Goal: Task Accomplishment & Management: Manage account settings

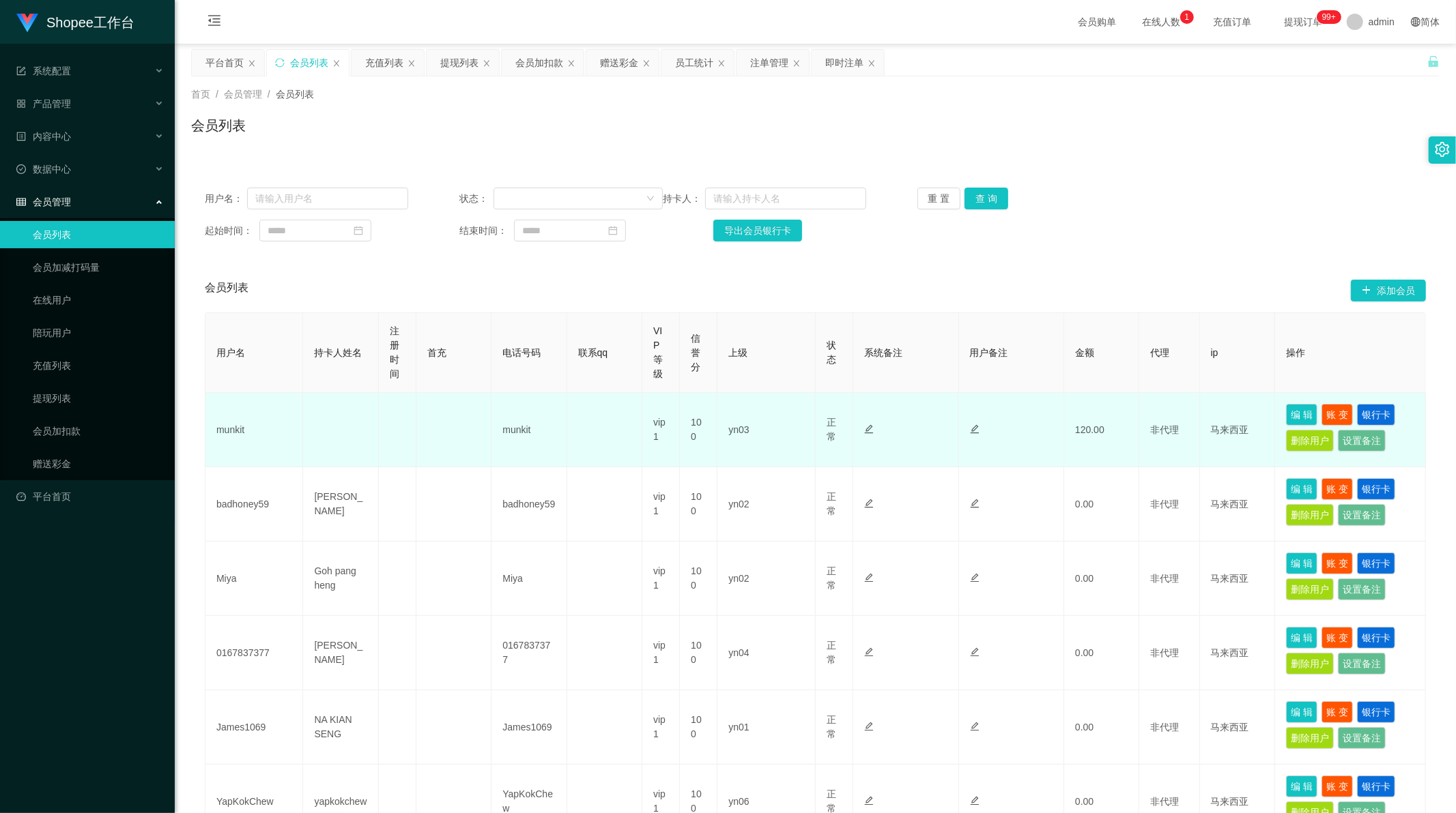
click at [1274, 413] on td "编 辑 账 变 银行卡 删除用户 设置备注" at bounding box center [1349, 429] width 151 height 74
click at [1286, 413] on button "编 辑" at bounding box center [1302, 414] width 32 height 22
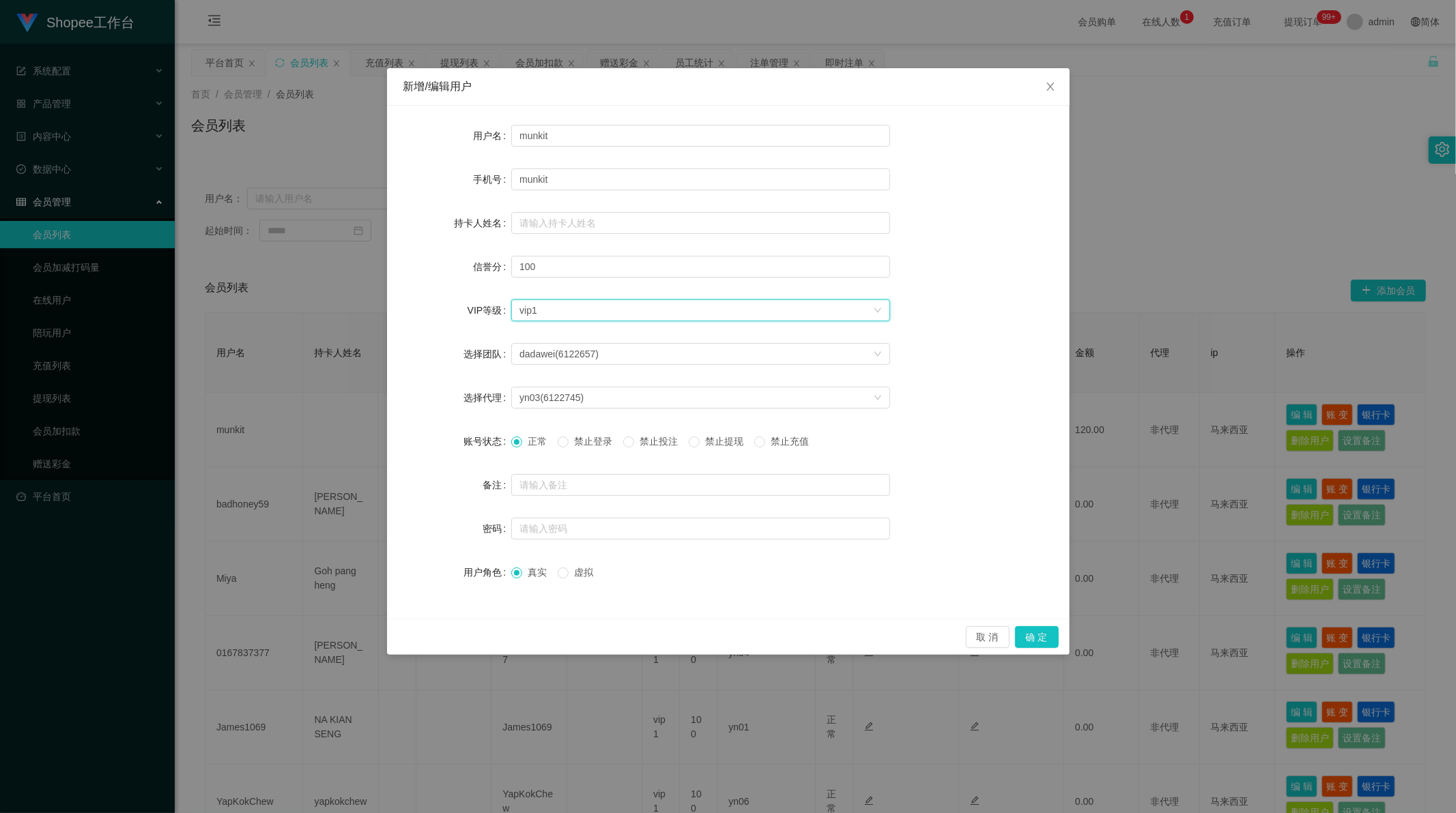
click at [872, 316] on div "选择VIP等级 vip1" at bounding box center [696, 311] width 354 height 21
click at [706, 175] on input "munkit" at bounding box center [700, 179] width 379 height 22
click at [1045, 86] on icon "图标: close" at bounding box center [1051, 87] width 11 height 11
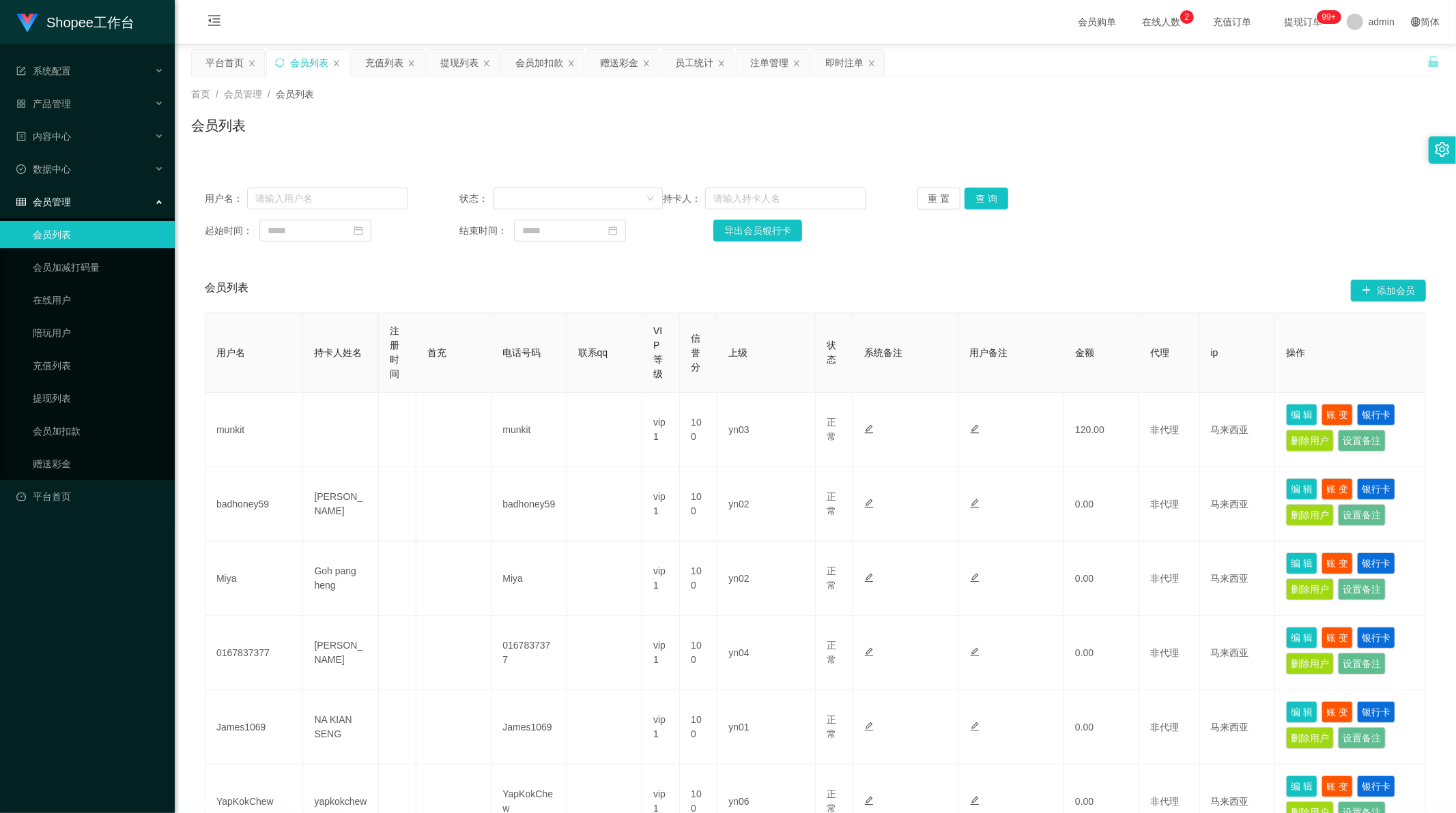
click at [490, 287] on div "会员列表 添加会员" at bounding box center [815, 290] width 1221 height 44
click at [59, 99] on span "产品管理" at bounding box center [44, 104] width 54 height 11
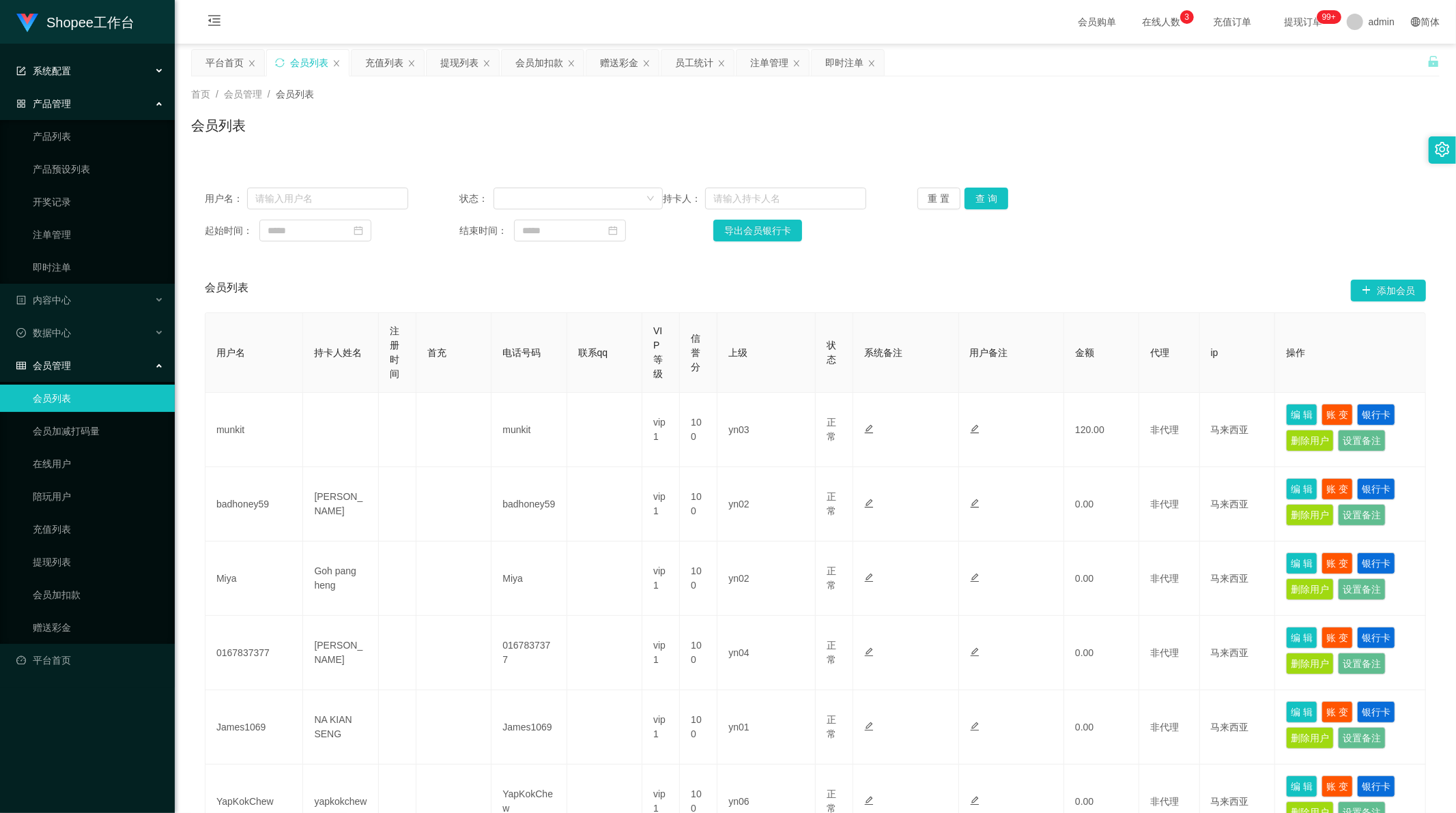
click at [54, 59] on div "系统配置" at bounding box center [87, 70] width 175 height 27
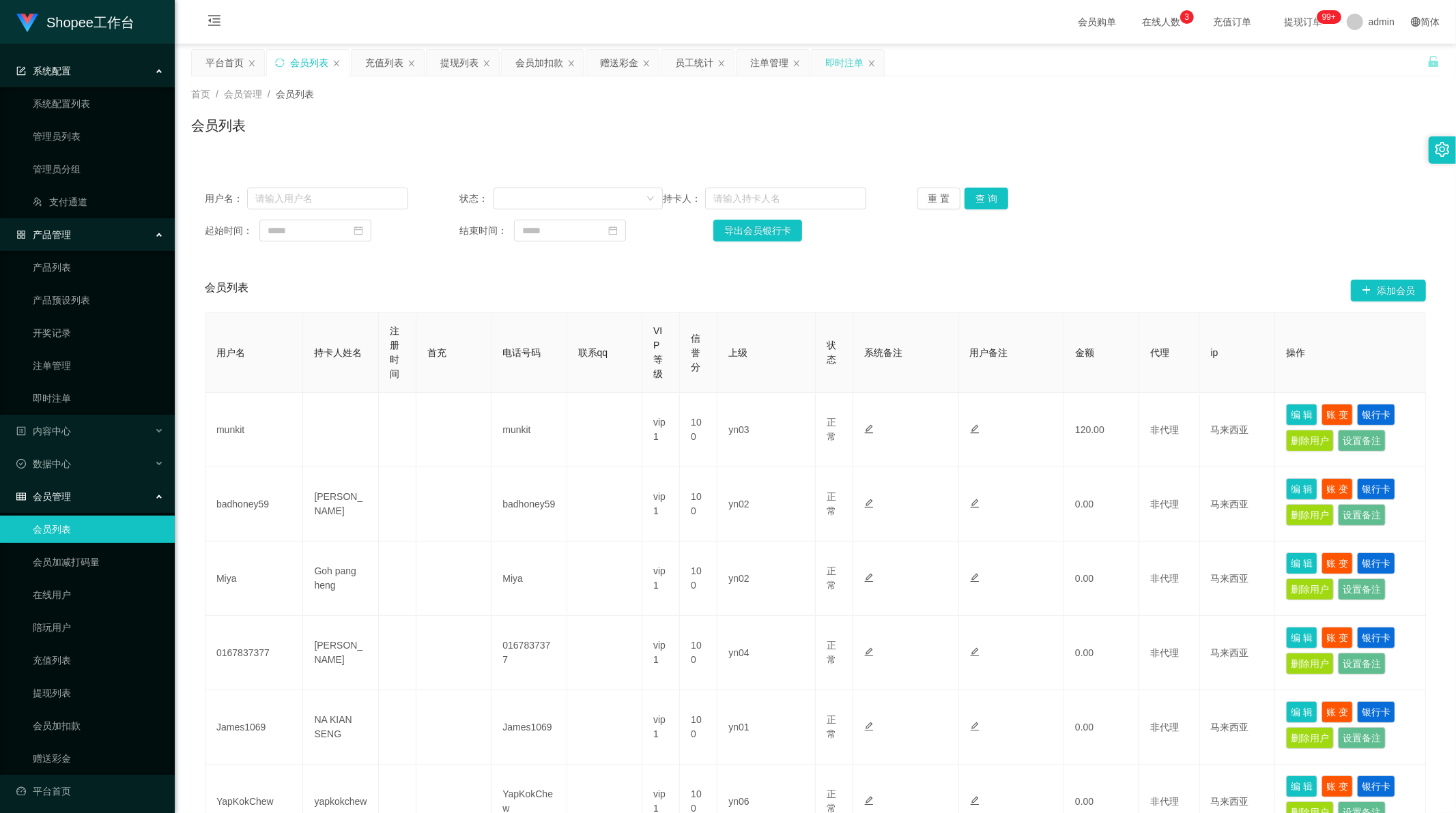
click at [842, 62] on div "即时注单" at bounding box center [844, 63] width 38 height 26
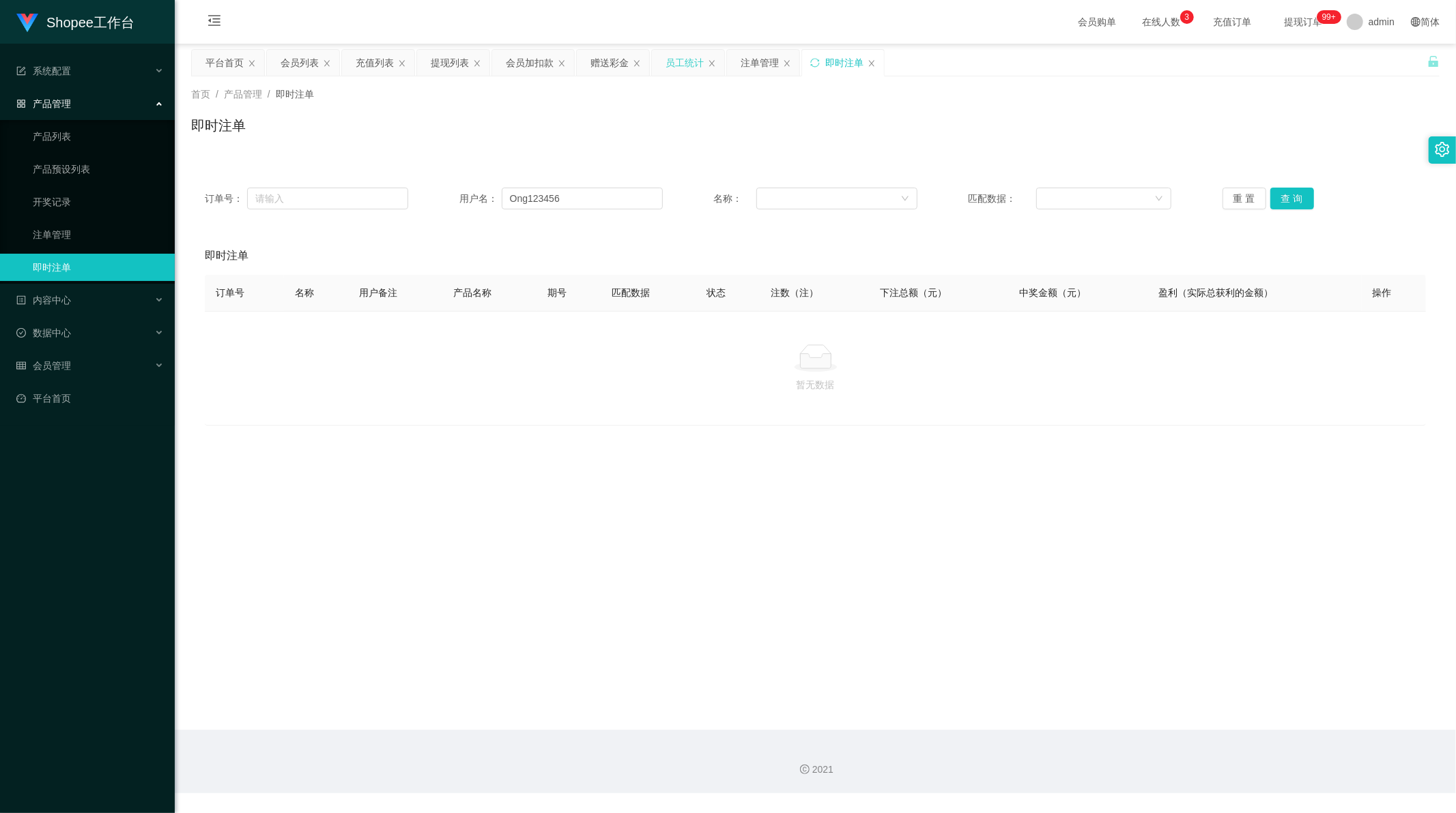
click at [686, 63] on div "员工统计" at bounding box center [684, 63] width 38 height 26
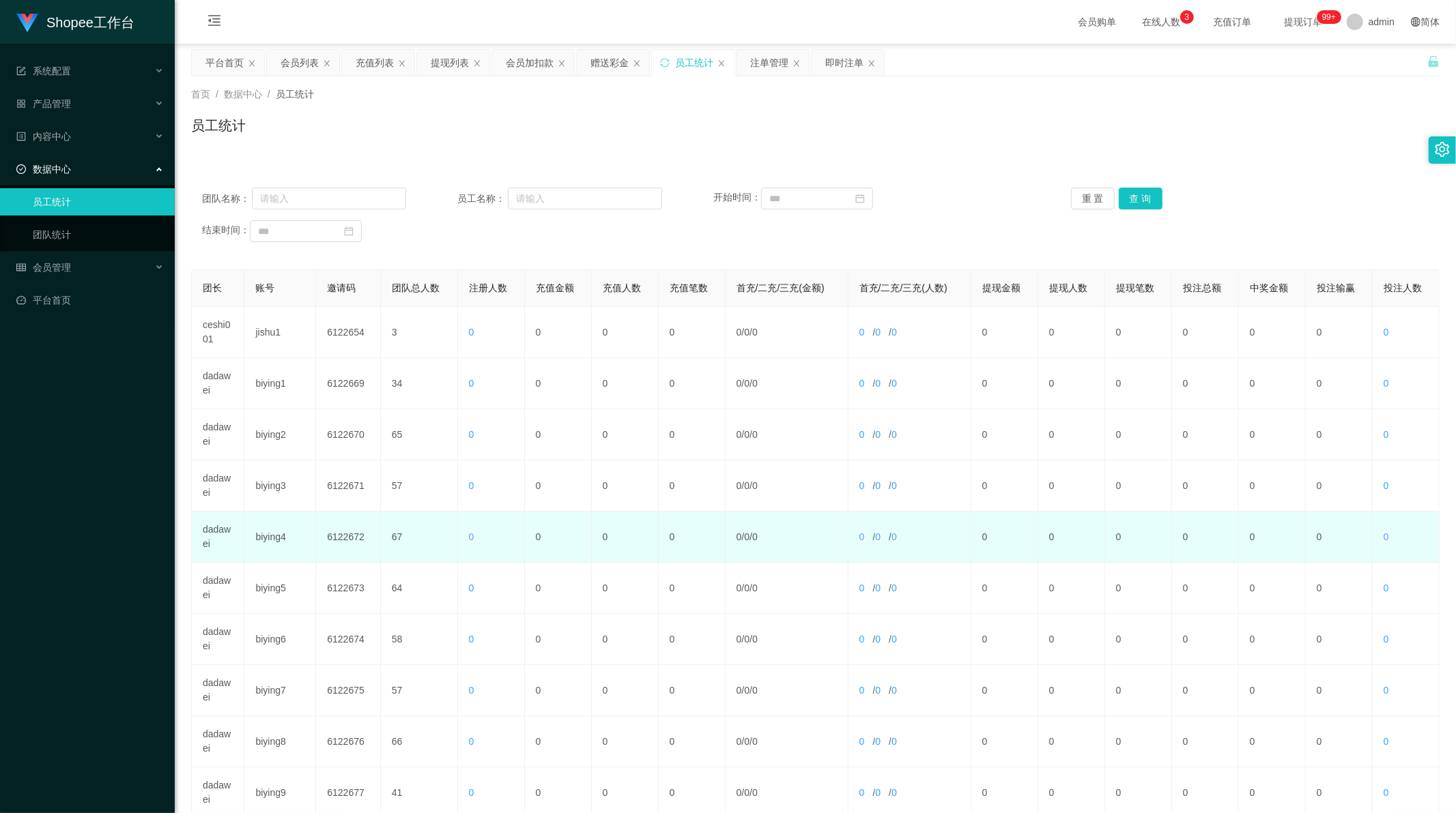
click at [274, 537] on td "biying4" at bounding box center [280, 537] width 72 height 51
copy td "biying4"
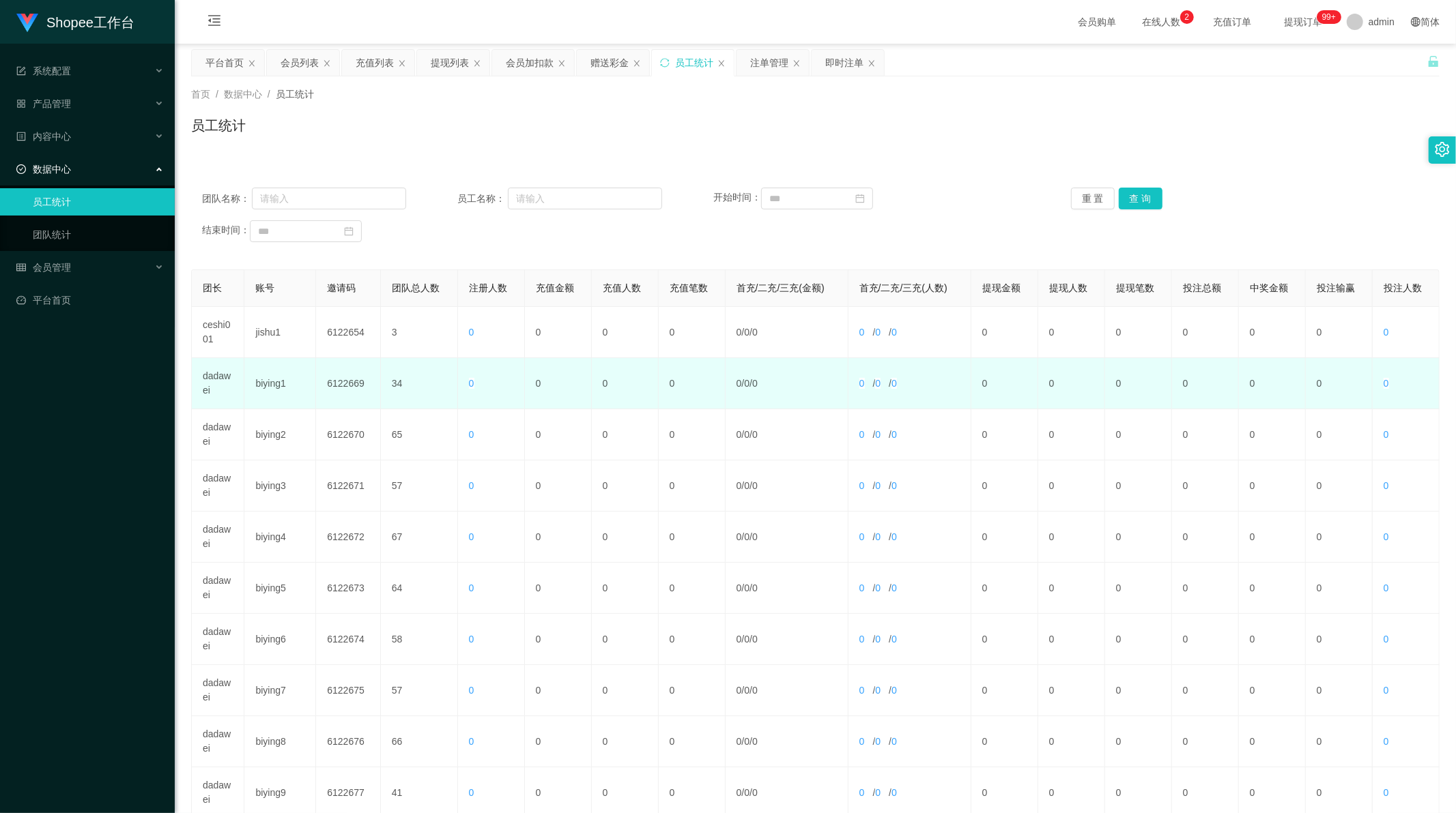
click at [273, 386] on td "biying1" at bounding box center [280, 384] width 72 height 51
copy td "biying1"
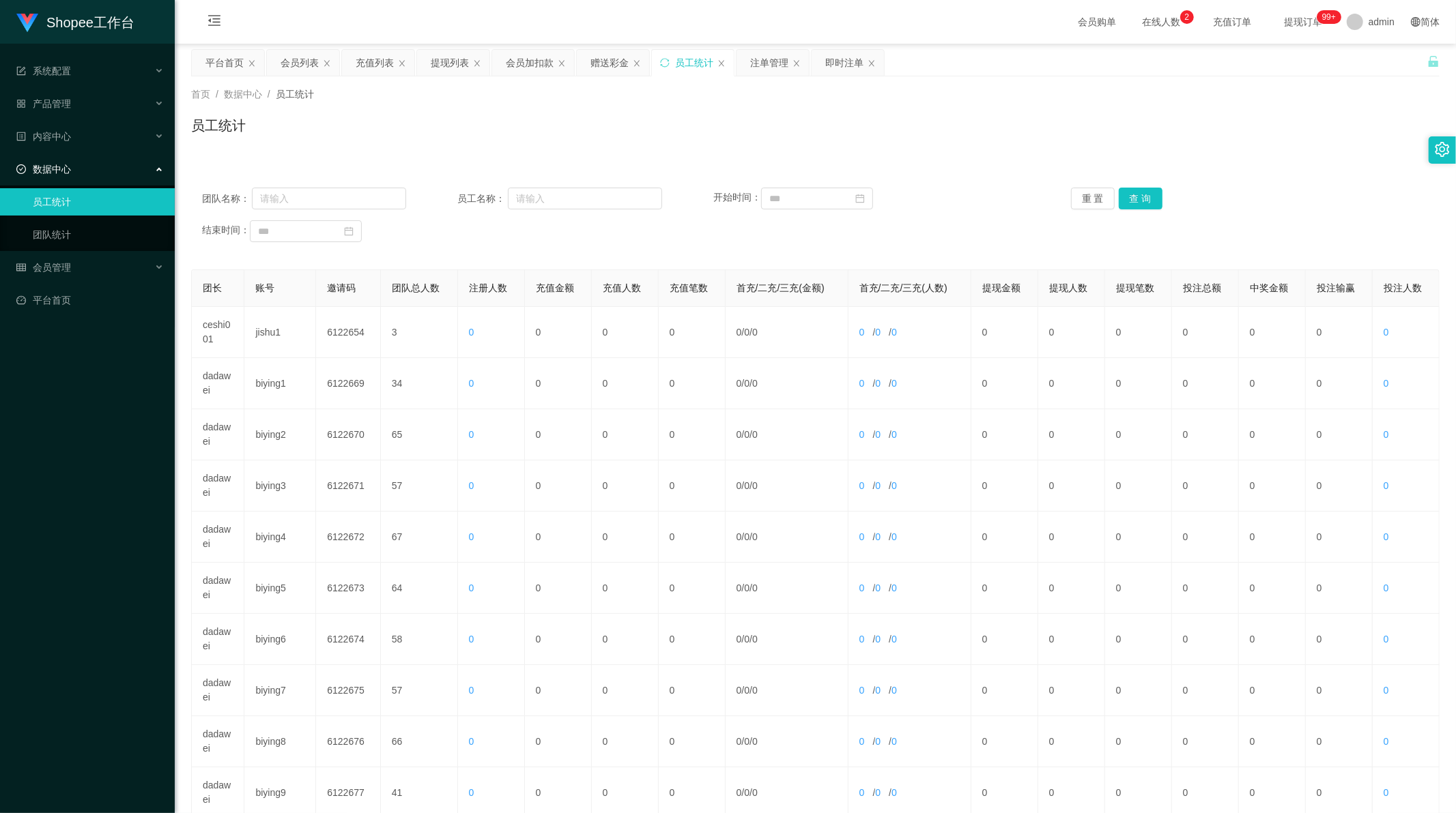
click at [510, 130] on div "员工统计" at bounding box center [815, 131] width 1248 height 32
click at [301, 52] on div "会员列表" at bounding box center [299, 63] width 38 height 26
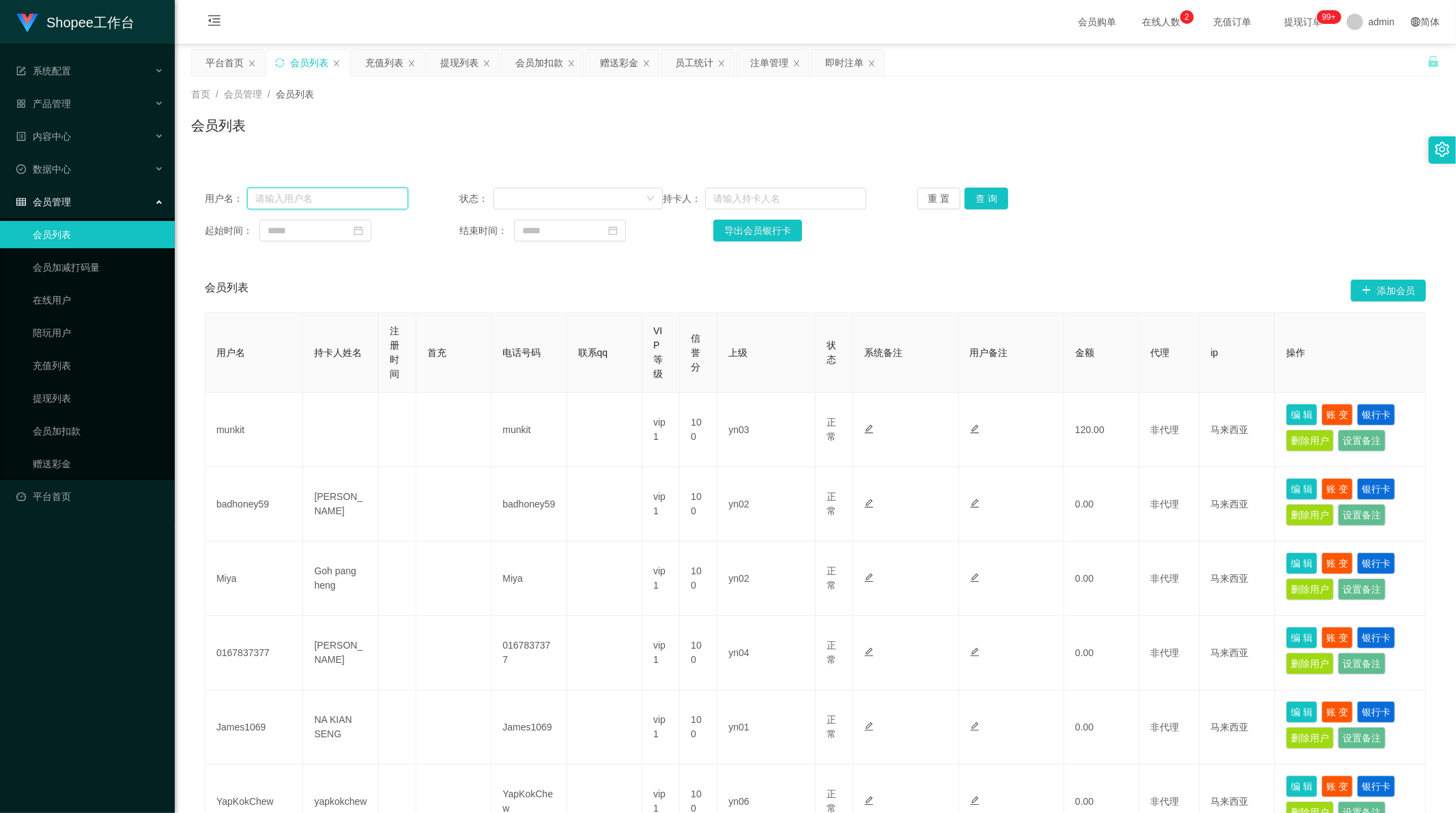
click at [348, 196] on input "text" at bounding box center [328, 198] width 161 height 22
paste input "biying1"
type input "biying1"
click at [1002, 193] on button "查 询" at bounding box center [986, 198] width 44 height 22
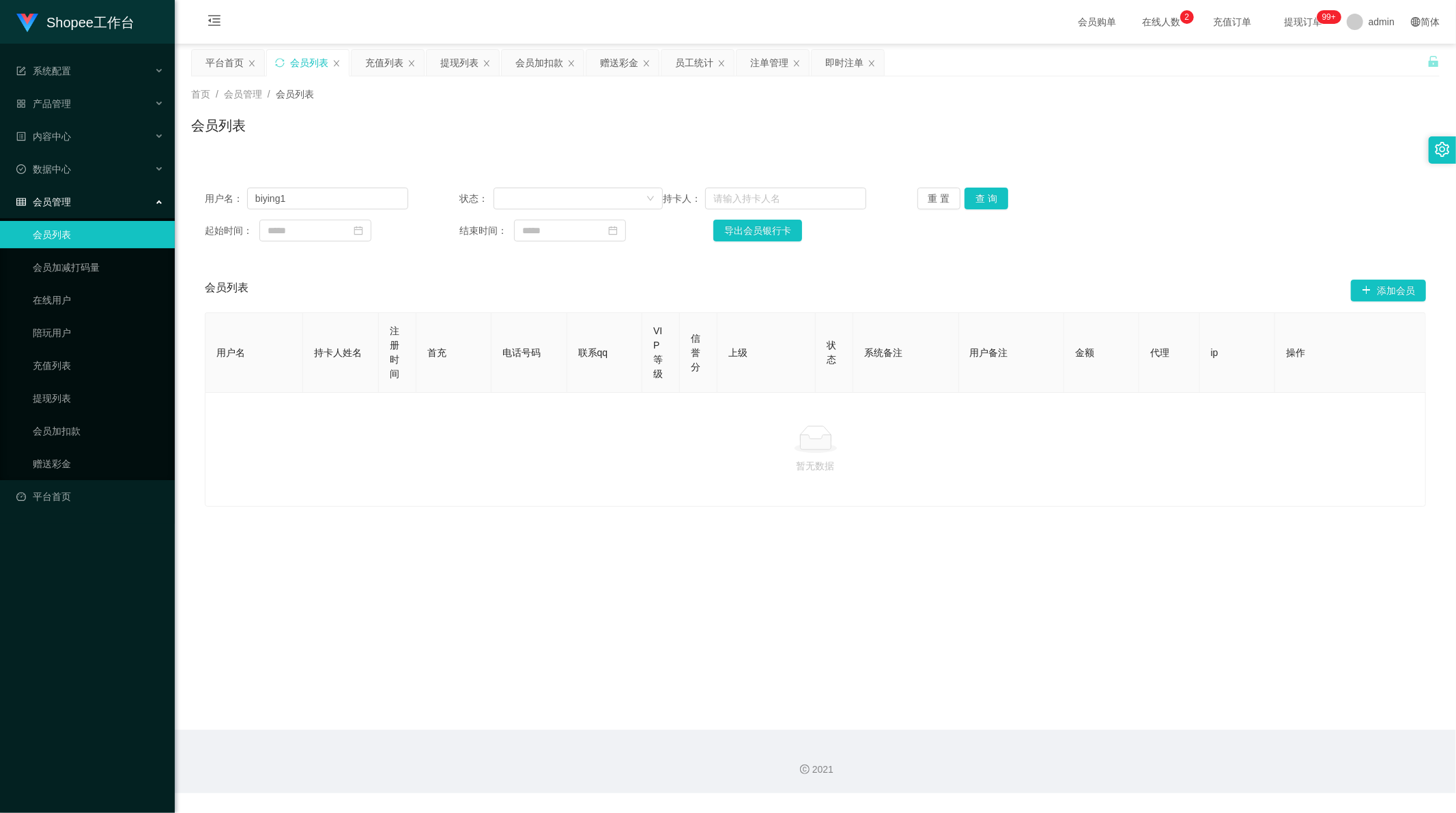
click at [73, 196] on div "会员管理" at bounding box center [87, 201] width 175 height 27
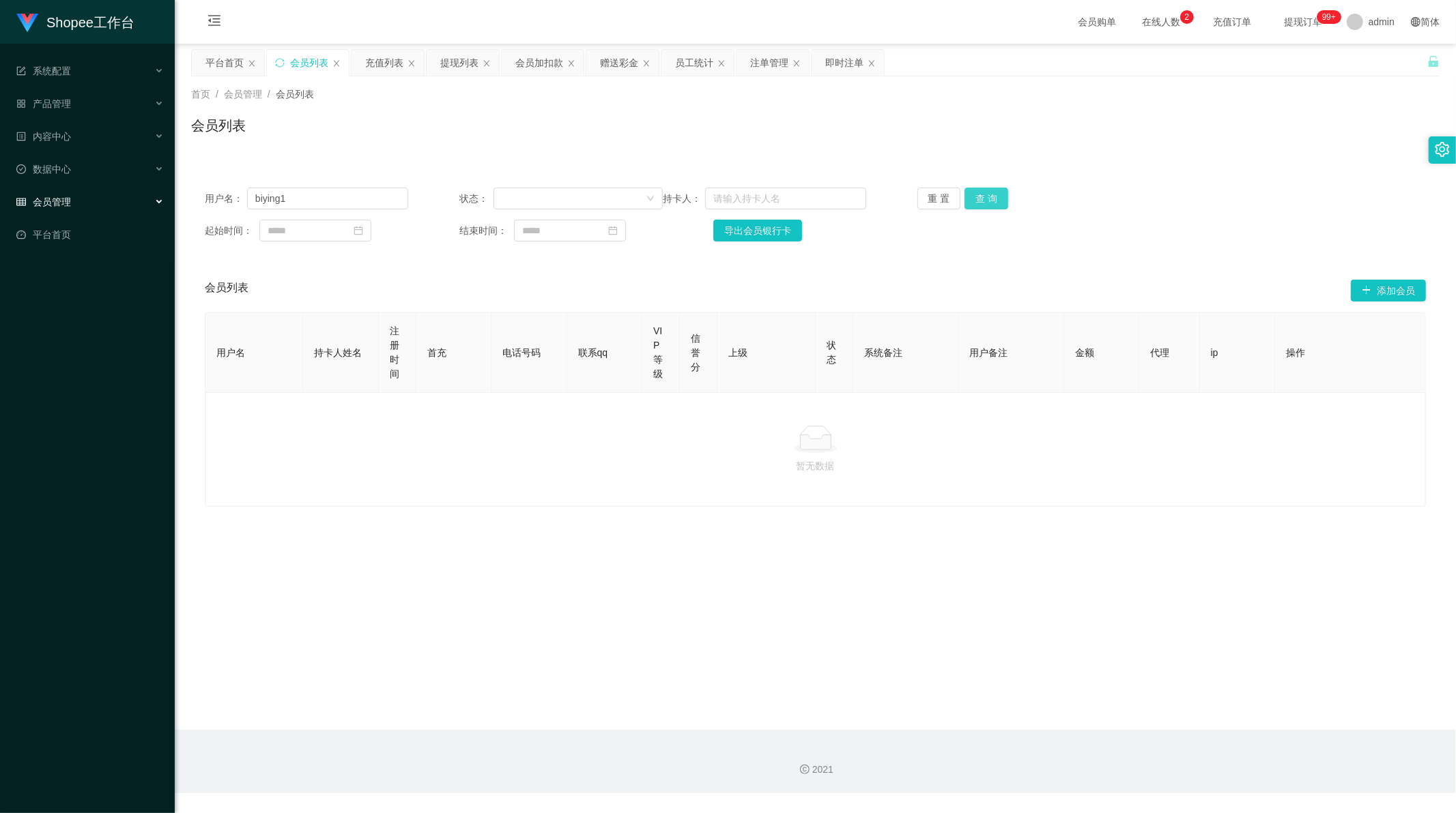
click at [990, 195] on button "查 询" at bounding box center [986, 198] width 44 height 22
click at [387, 198] on input "biying1" at bounding box center [328, 198] width 161 height 22
click at [345, 198] on input "biying1" at bounding box center [328, 198] width 161 height 22
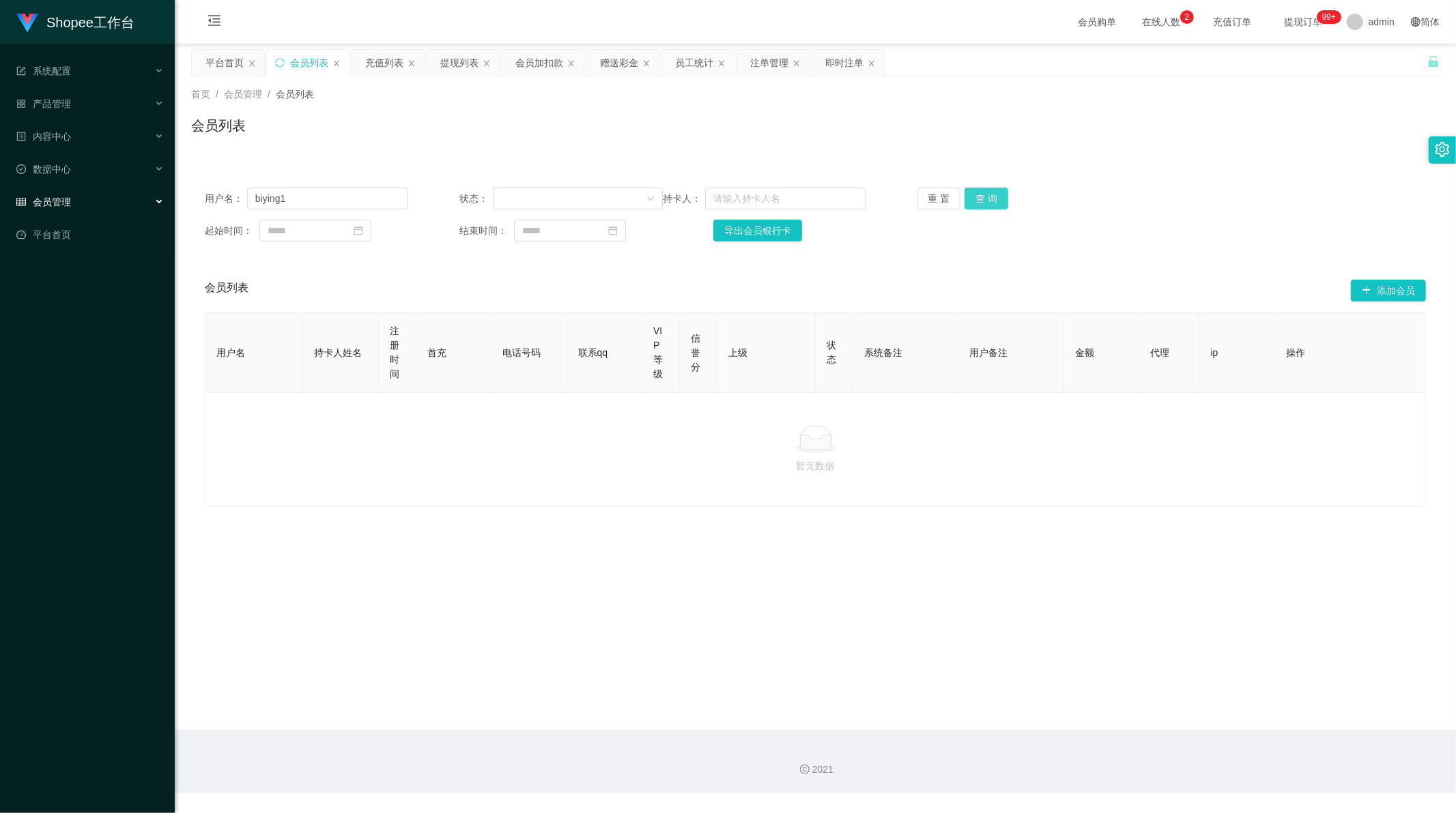
click at [986, 200] on button "查 询" at bounding box center [986, 198] width 44 height 22
click at [995, 193] on button "查 询" at bounding box center [986, 198] width 44 height 22
click at [694, 64] on div "员工统计" at bounding box center [693, 63] width 38 height 26
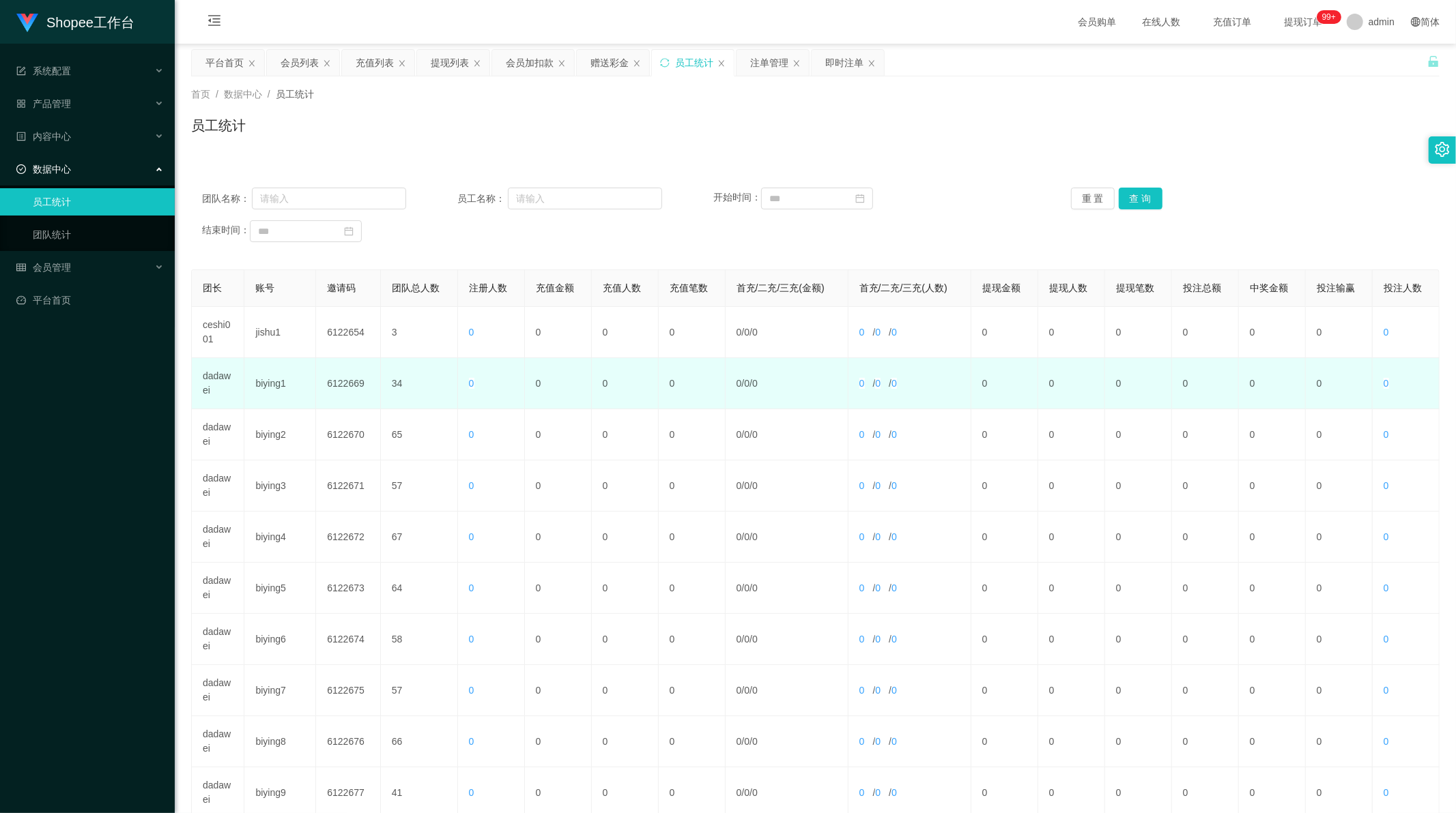
click at [271, 386] on td "biying1" at bounding box center [280, 384] width 72 height 51
copy td "biying1"
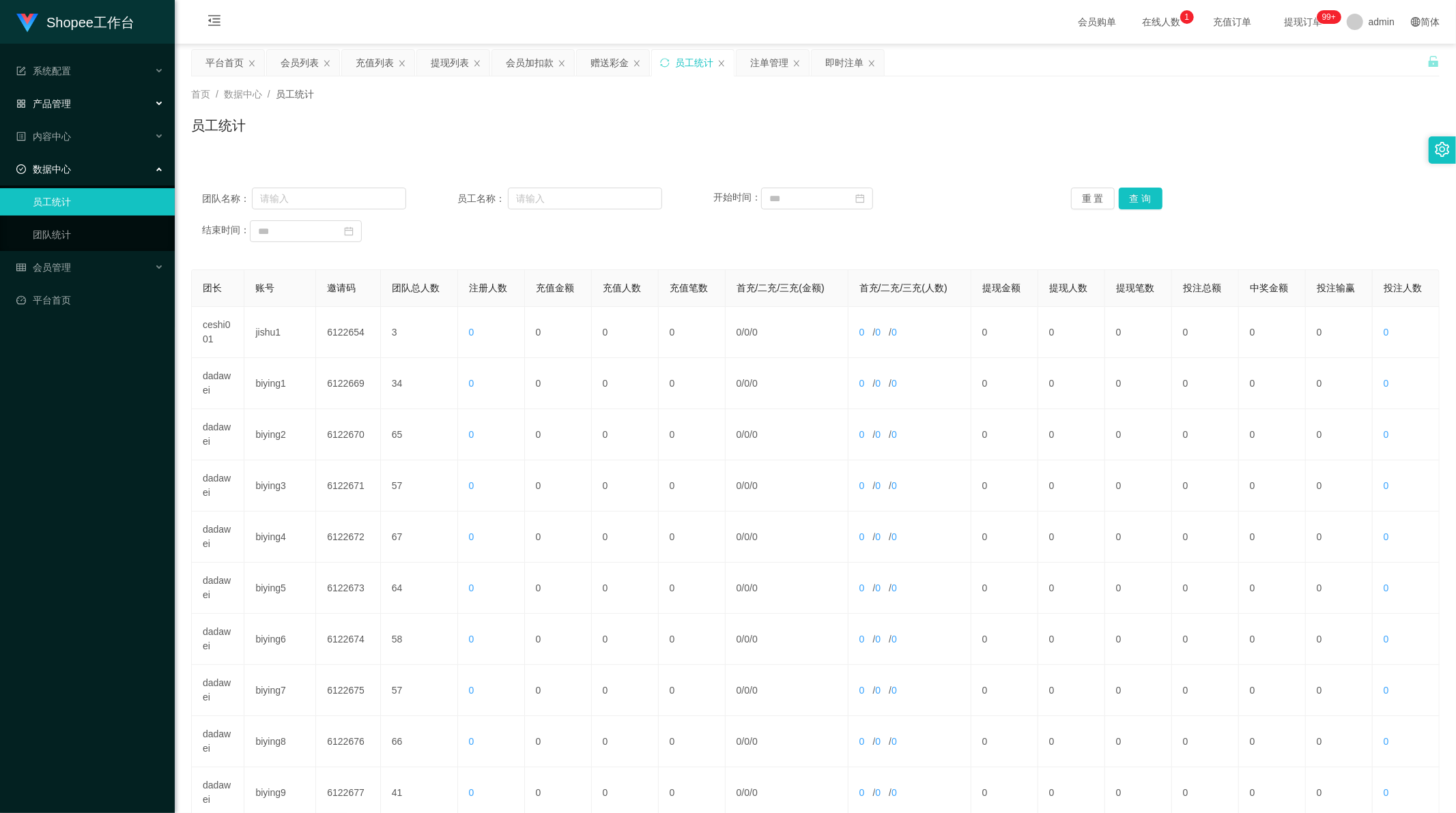
click at [65, 95] on div "产品管理" at bounding box center [87, 103] width 175 height 27
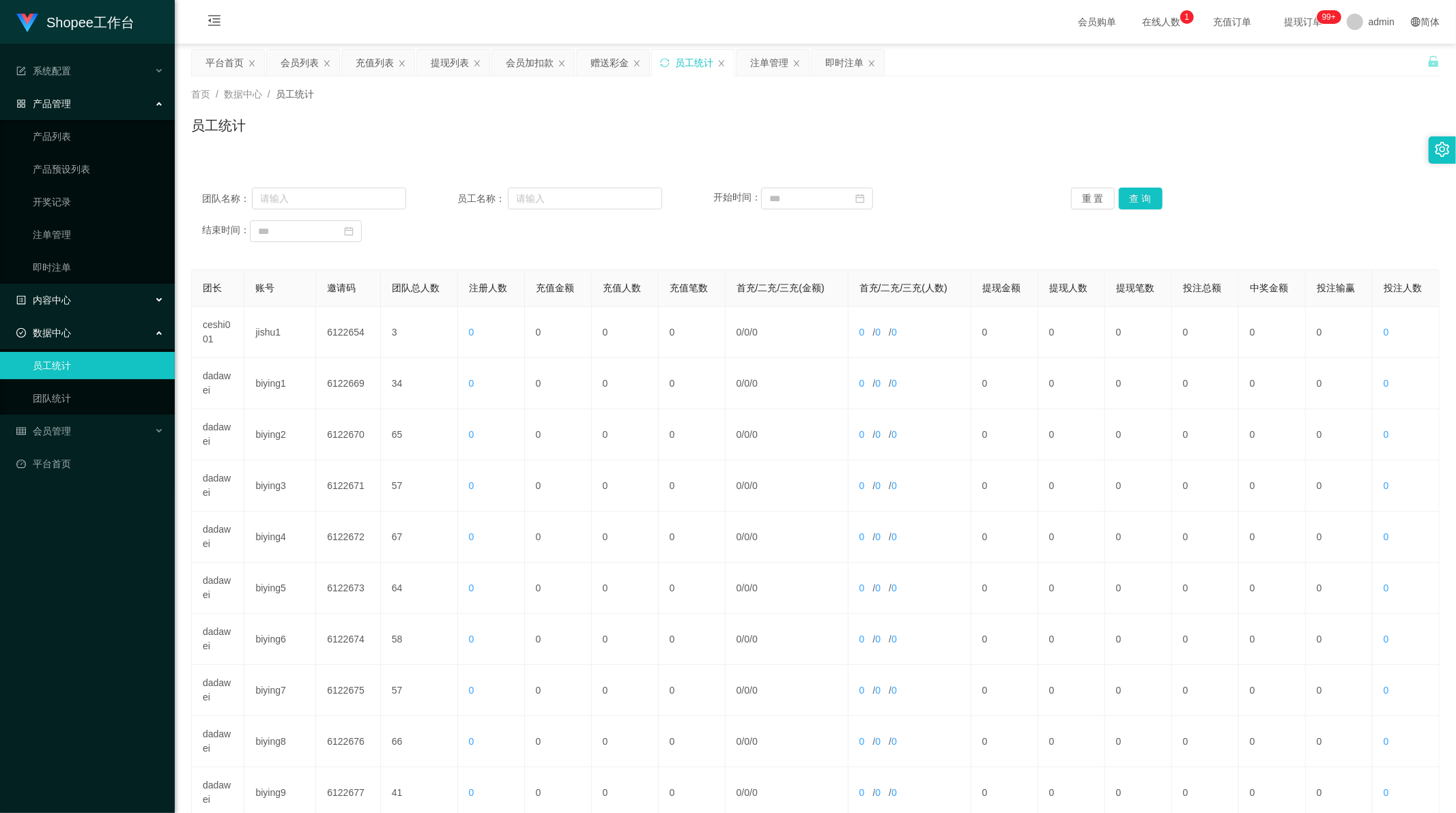
click at [60, 297] on span "内容中心" at bounding box center [44, 300] width 54 height 11
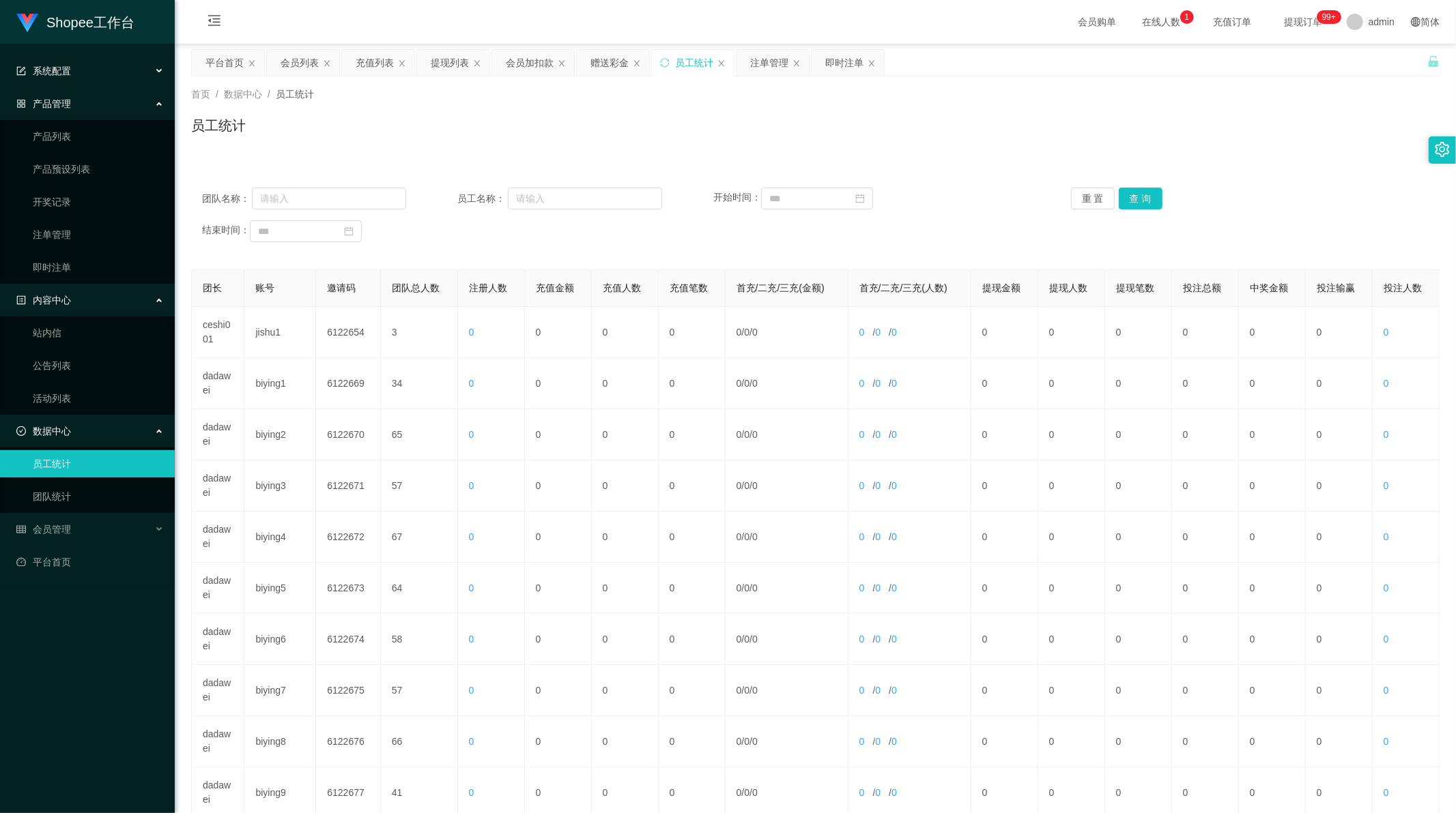
click at [57, 70] on span "系统配置" at bounding box center [44, 71] width 54 height 11
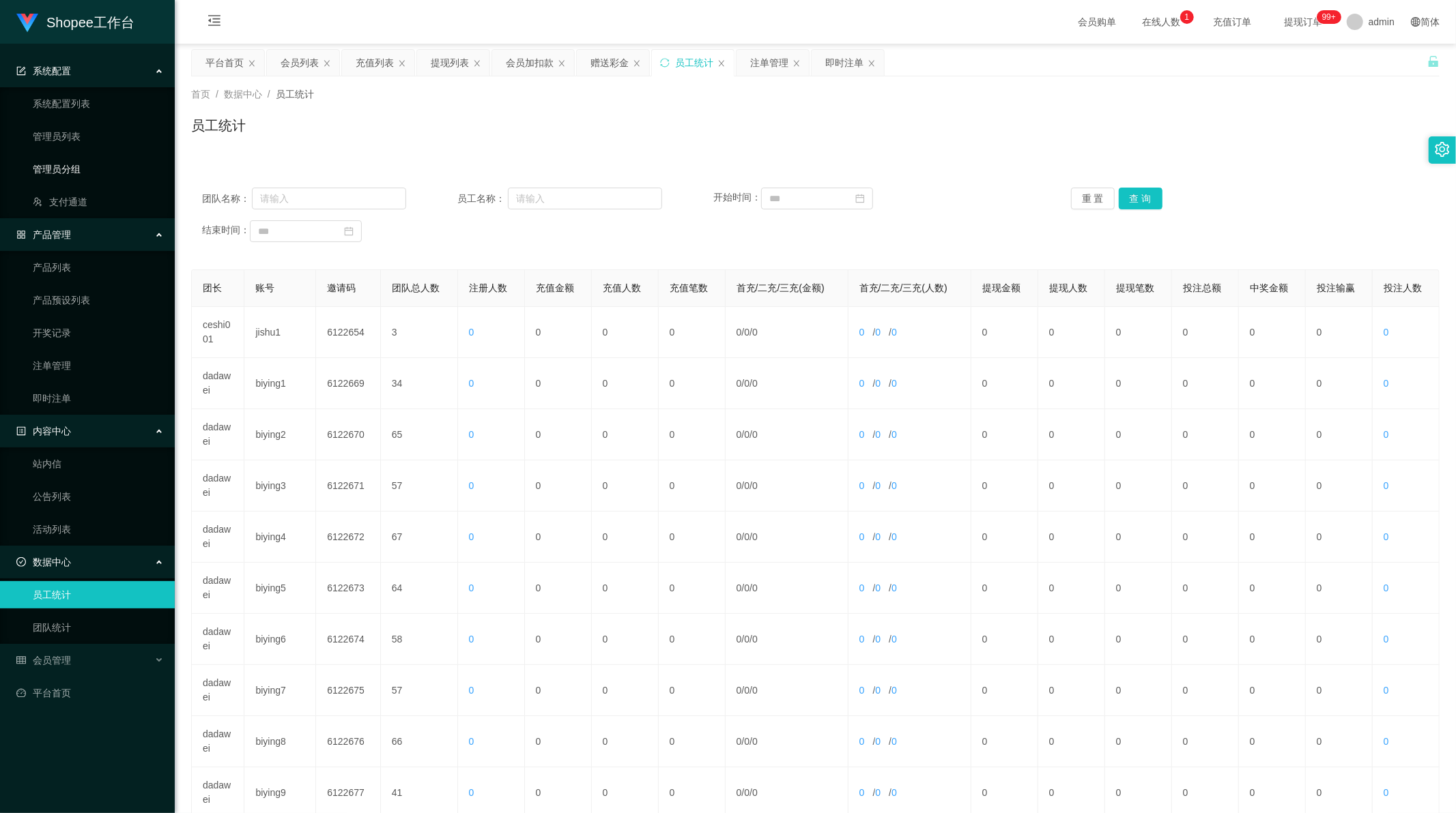
click at [78, 173] on link "管理员分组" at bounding box center [98, 168] width 131 height 27
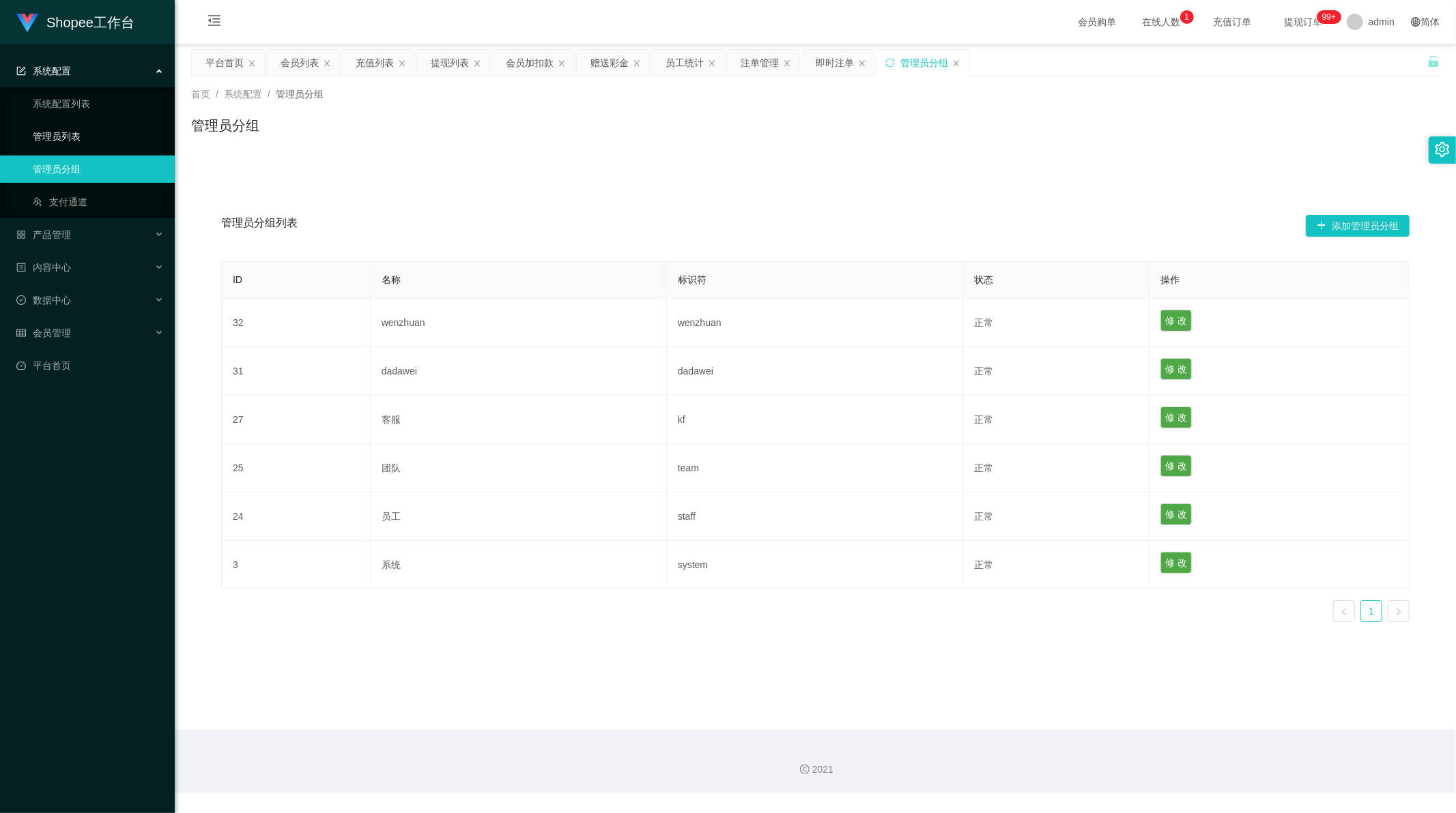
click at [65, 137] on link "管理员列表" at bounding box center [98, 136] width 131 height 27
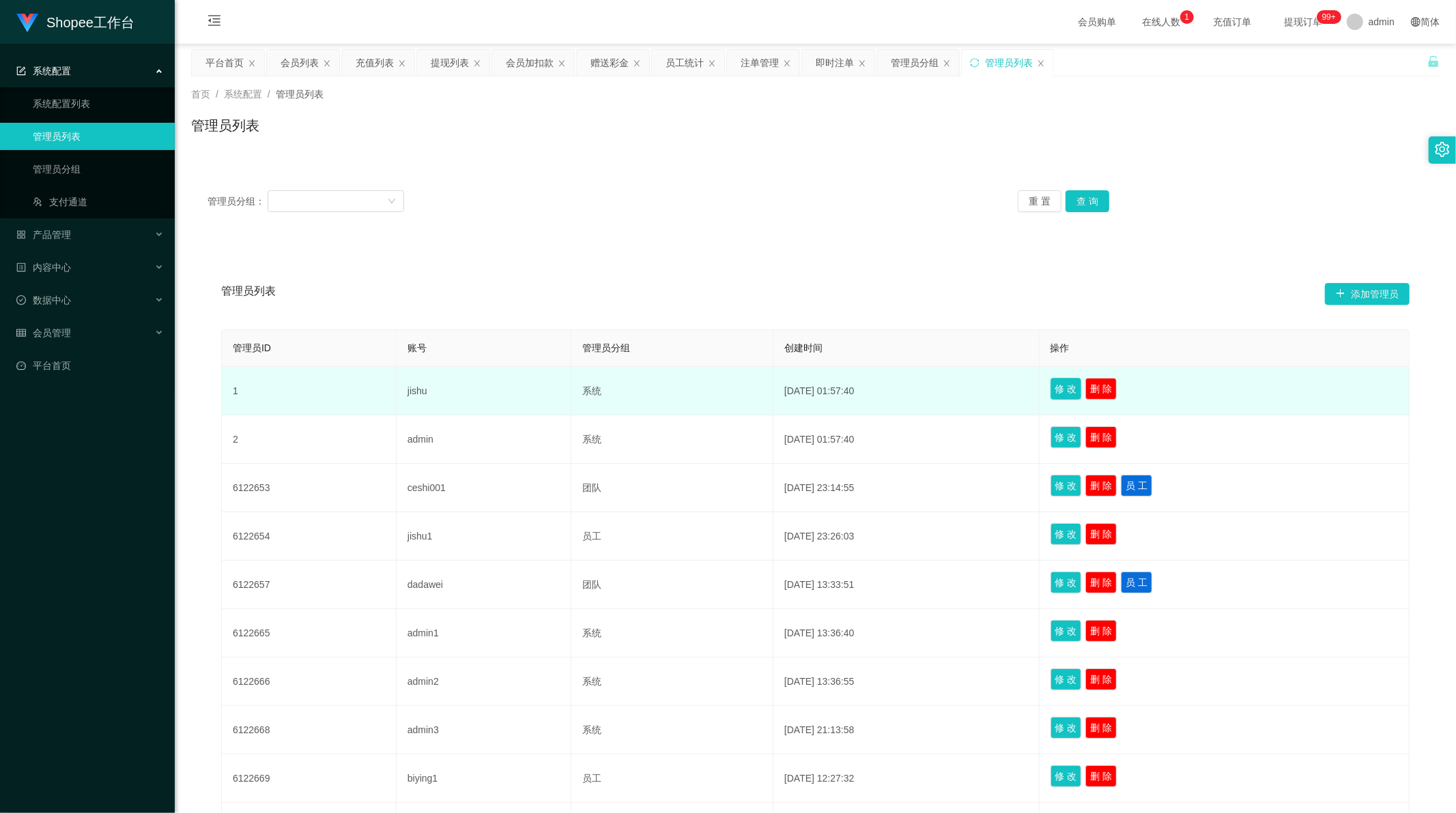
click at [1070, 395] on button "修 改" at bounding box center [1066, 388] width 32 height 22
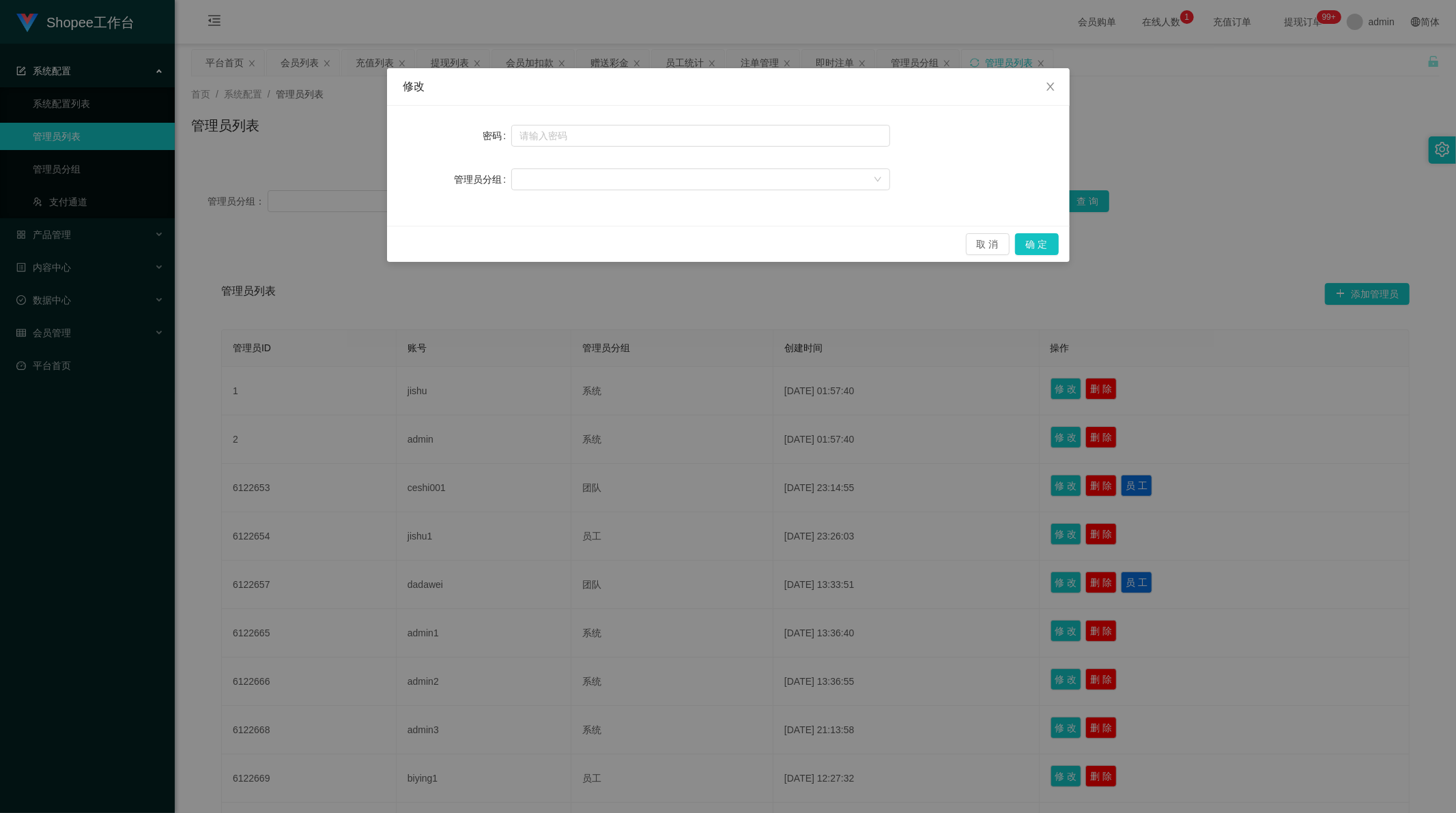
click at [1061, 376] on div "修改 密码 管理员分组 取 消 确 定" at bounding box center [728, 406] width 1456 height 813
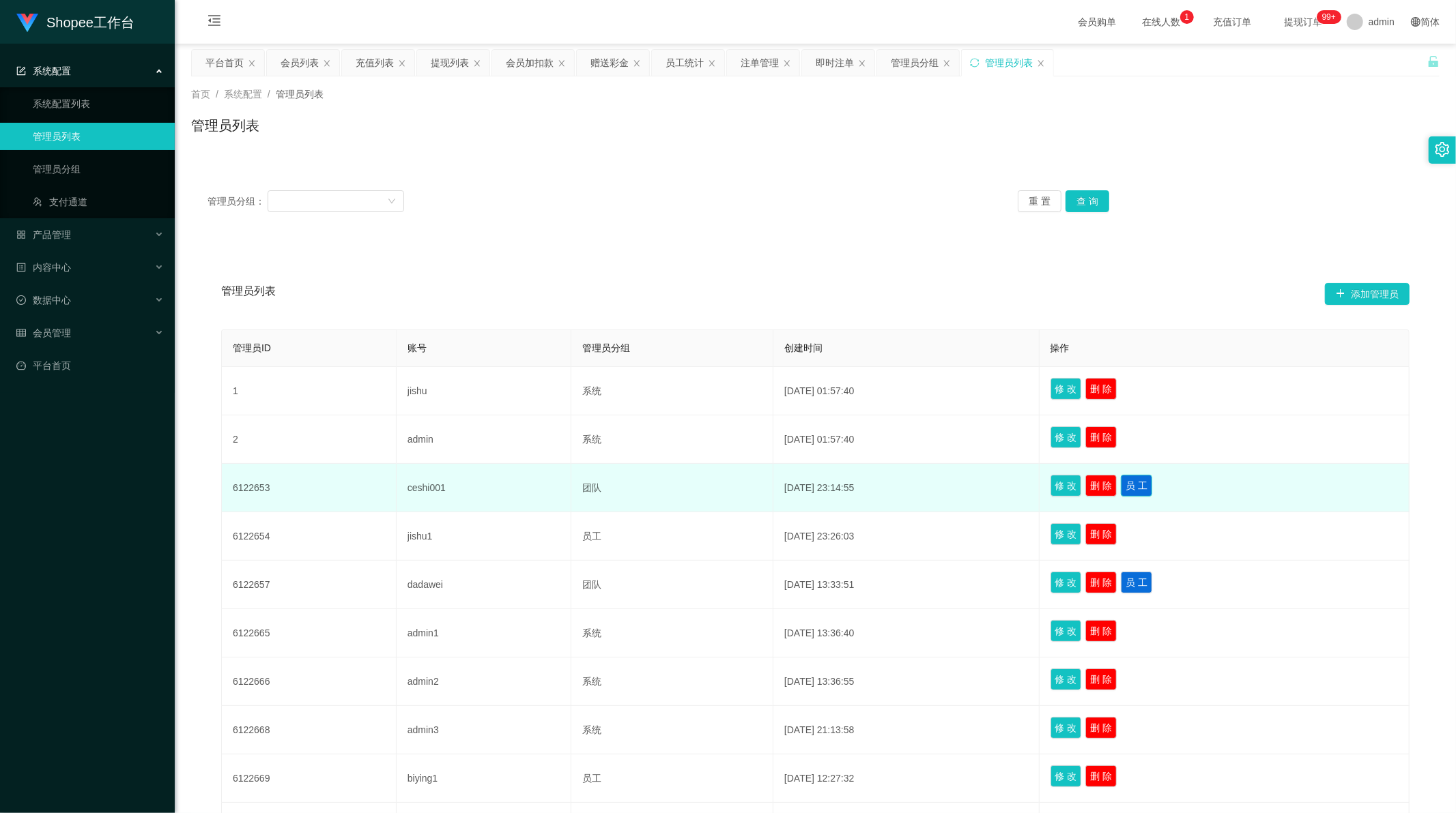
click at [1148, 483] on button "员 工" at bounding box center [1137, 486] width 32 height 22
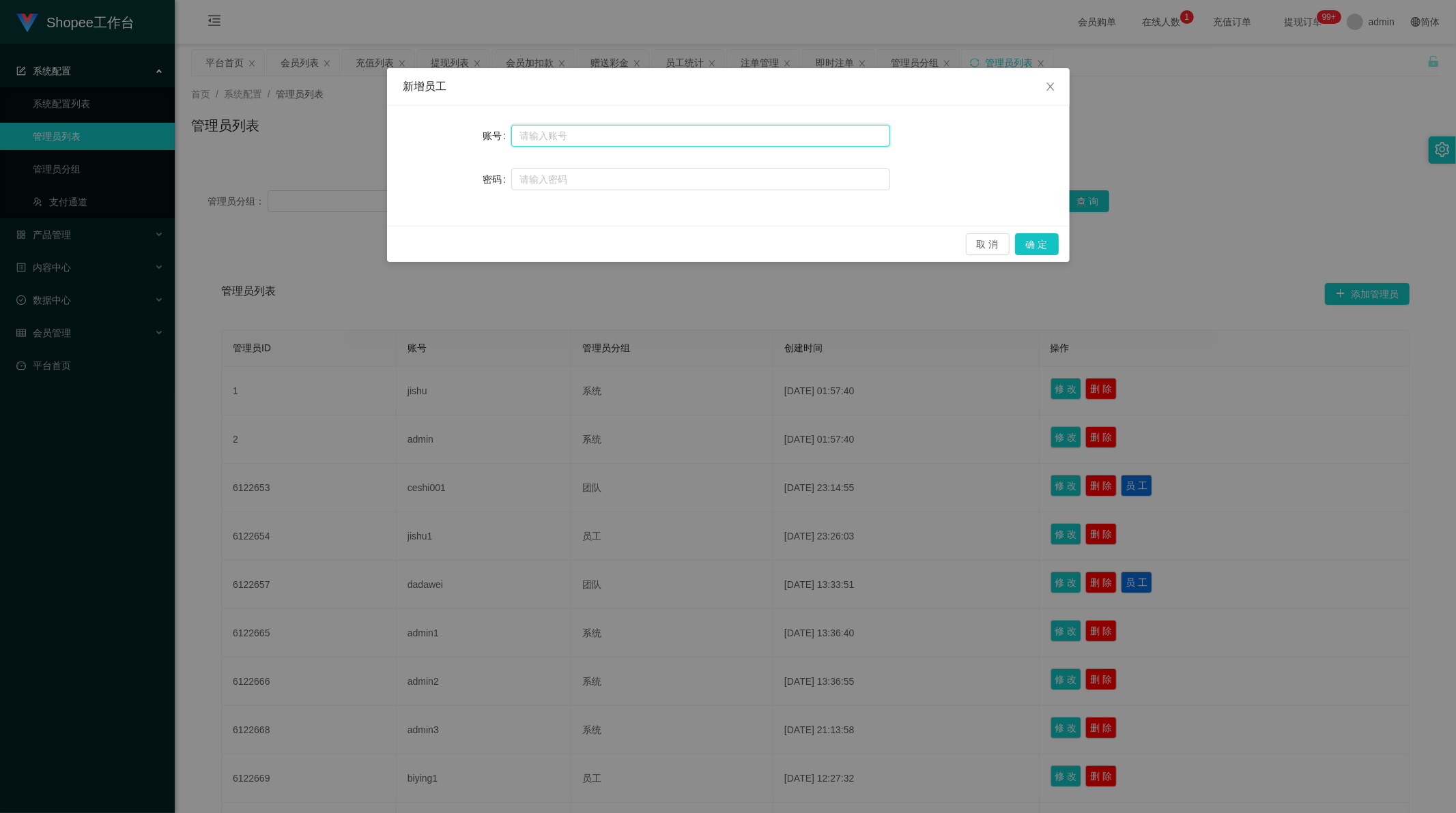
click at [541, 137] on input "text" at bounding box center [700, 135] width 379 height 22
type input "测"
type input "ceshi001"
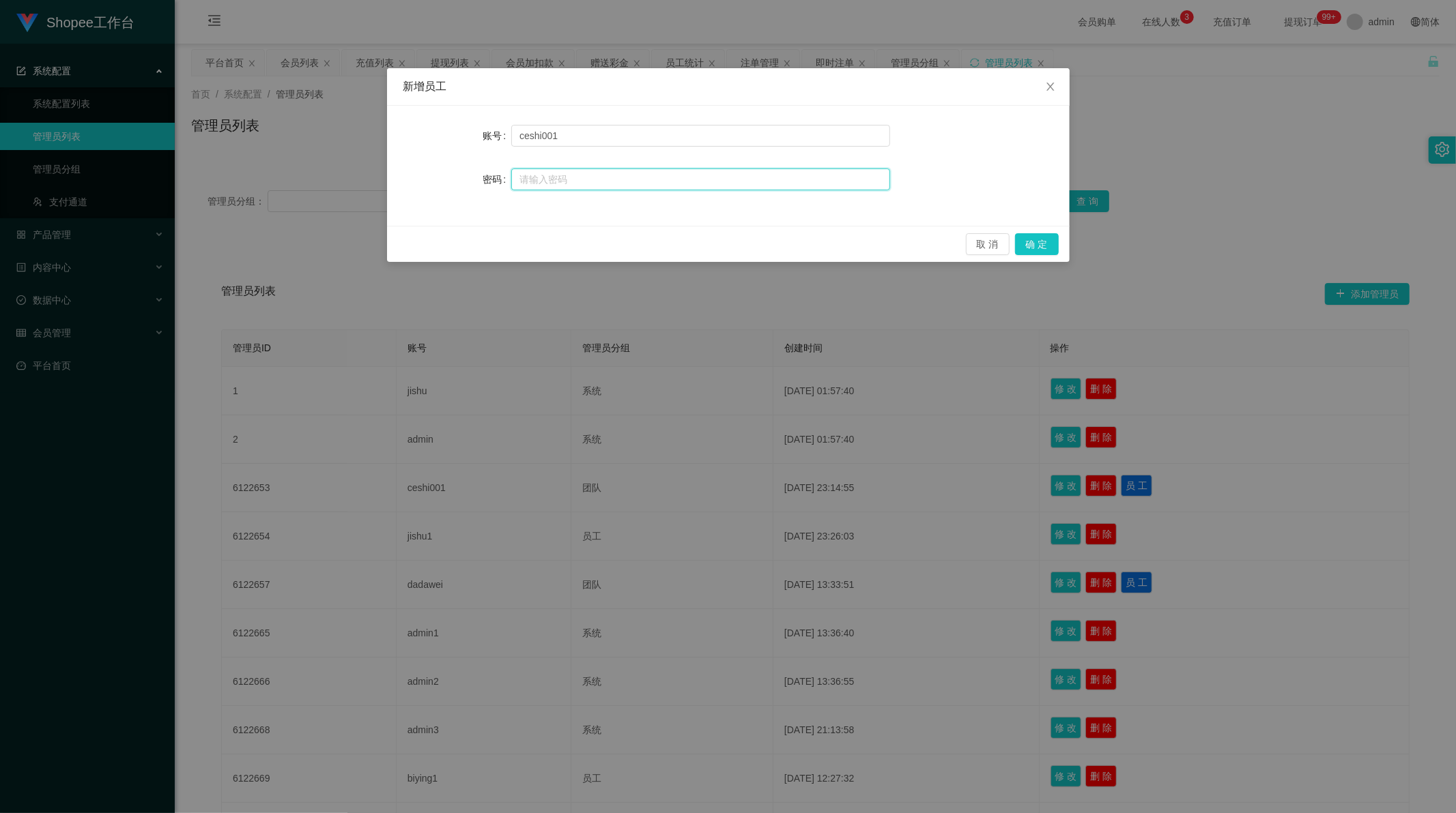
click at [547, 174] on input "text" at bounding box center [700, 179] width 379 height 22
type input "123123"
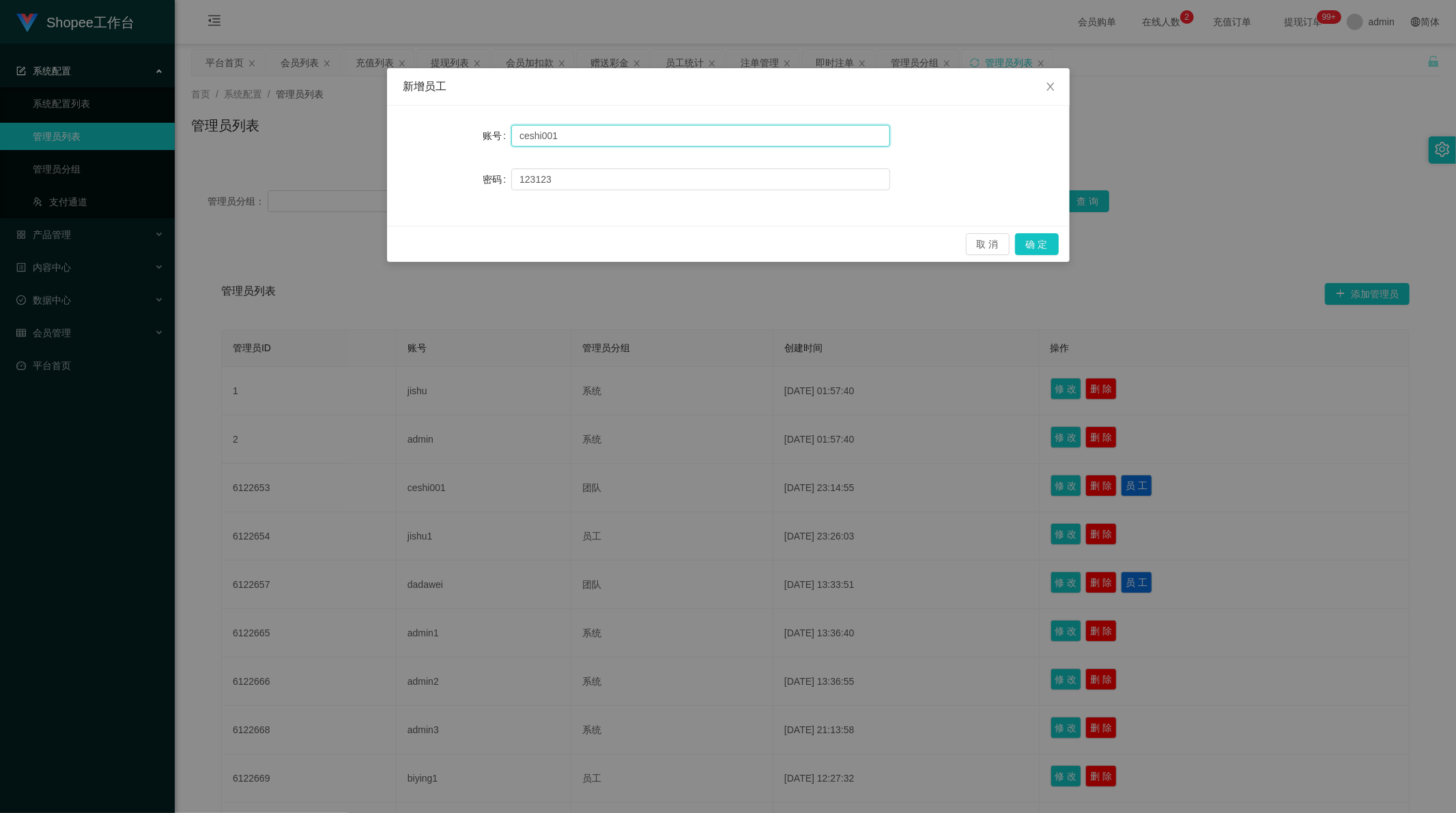
click at [539, 130] on input "ceshi001" at bounding box center [700, 135] width 379 height 22
click at [1026, 238] on button "确 定" at bounding box center [1036, 243] width 44 height 22
click at [1026, 243] on button "确 定" at bounding box center [1036, 243] width 44 height 22
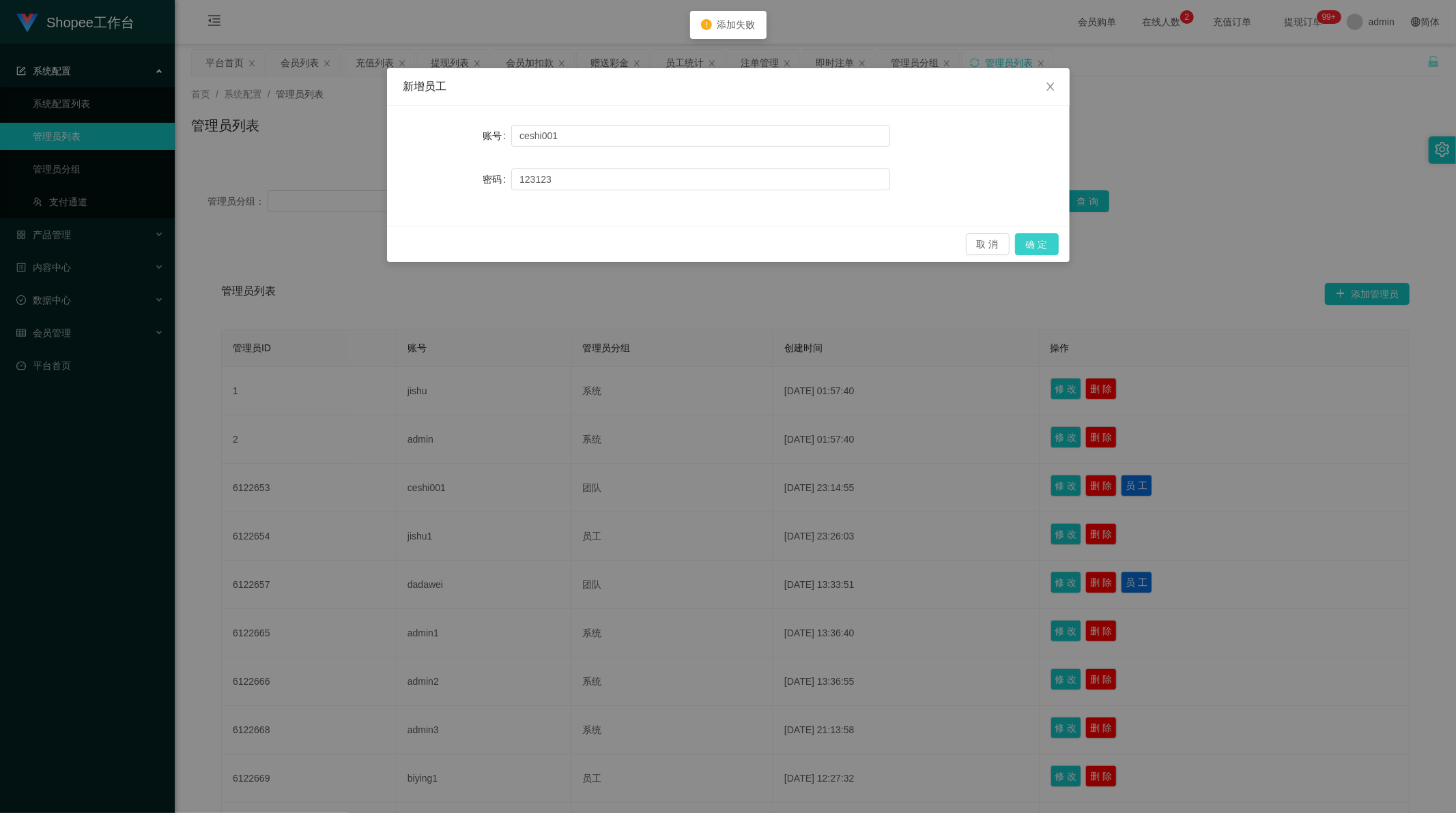
click at [1026, 243] on button "确 定" at bounding box center [1036, 243] width 44 height 22
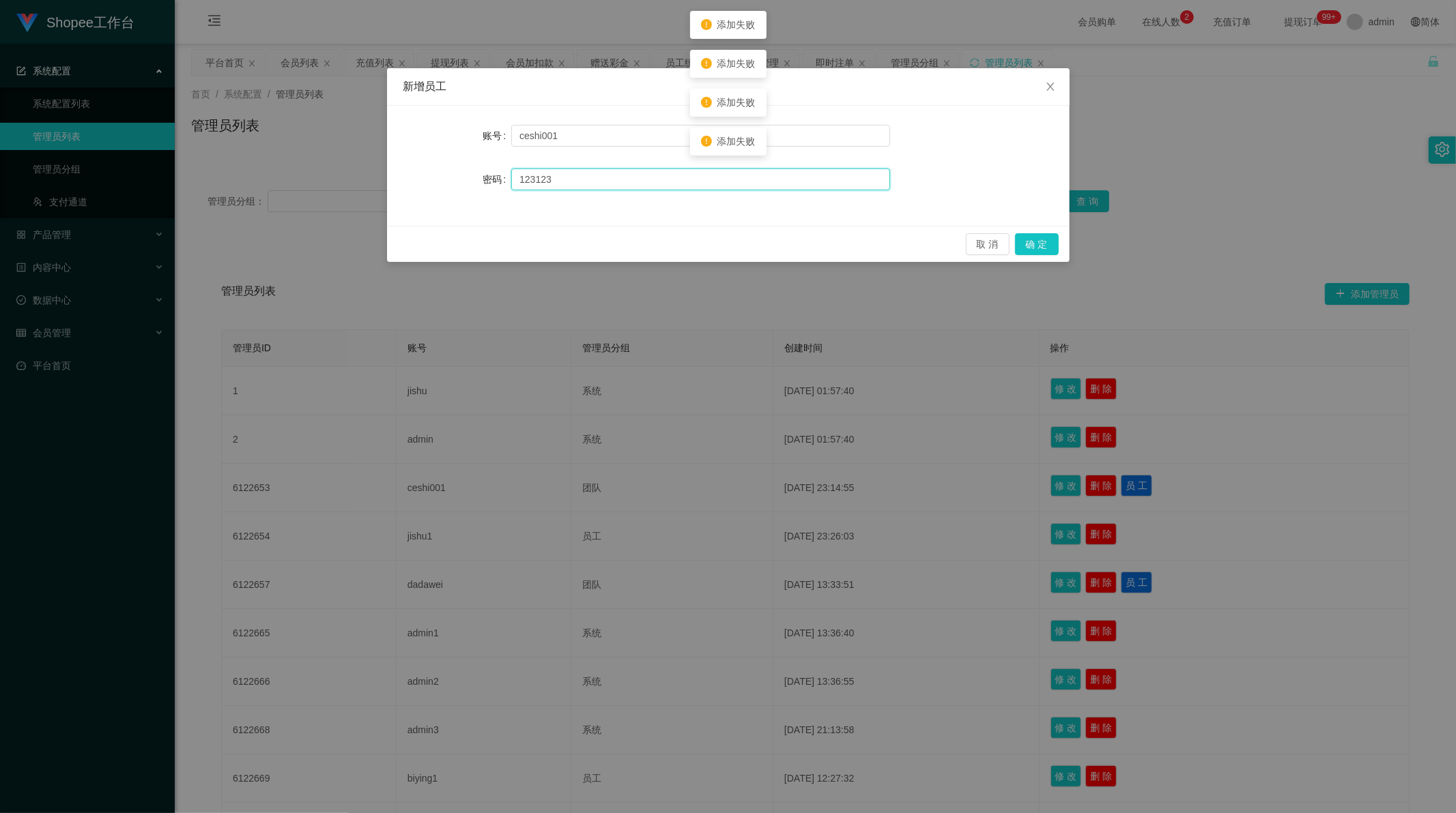
click at [595, 181] on input "123123" at bounding box center [700, 179] width 379 height 22
type input "888888"
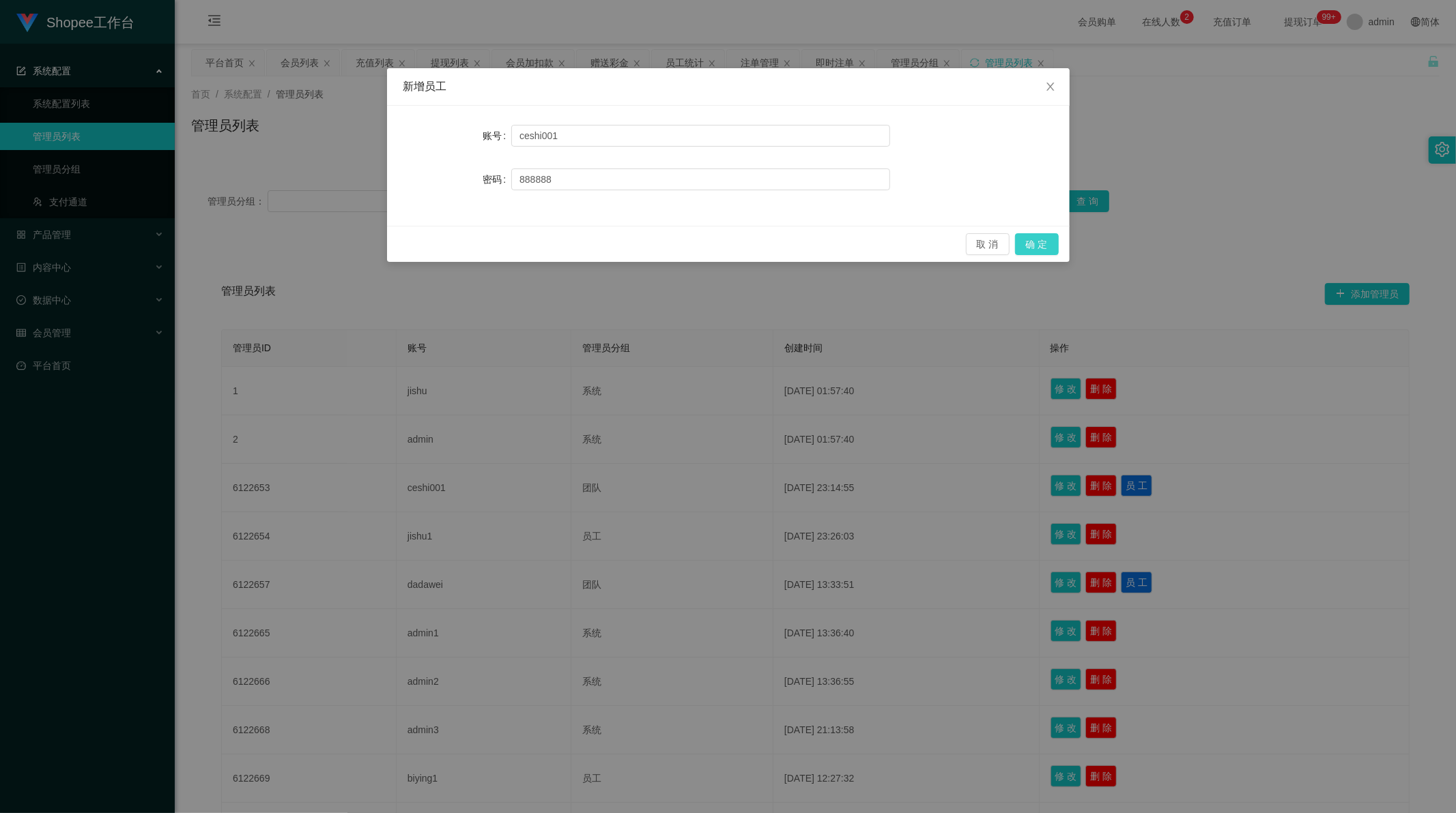
click at [1045, 248] on button "确 定" at bounding box center [1036, 243] width 44 height 22
drag, startPoint x: 566, startPoint y: 137, endPoint x: 516, endPoint y: 137, distance: 50.0
click at [516, 137] on input "ceshi001" at bounding box center [700, 135] width 379 height 22
type input "jishu"
click at [1038, 248] on button "确 定" at bounding box center [1036, 243] width 44 height 22
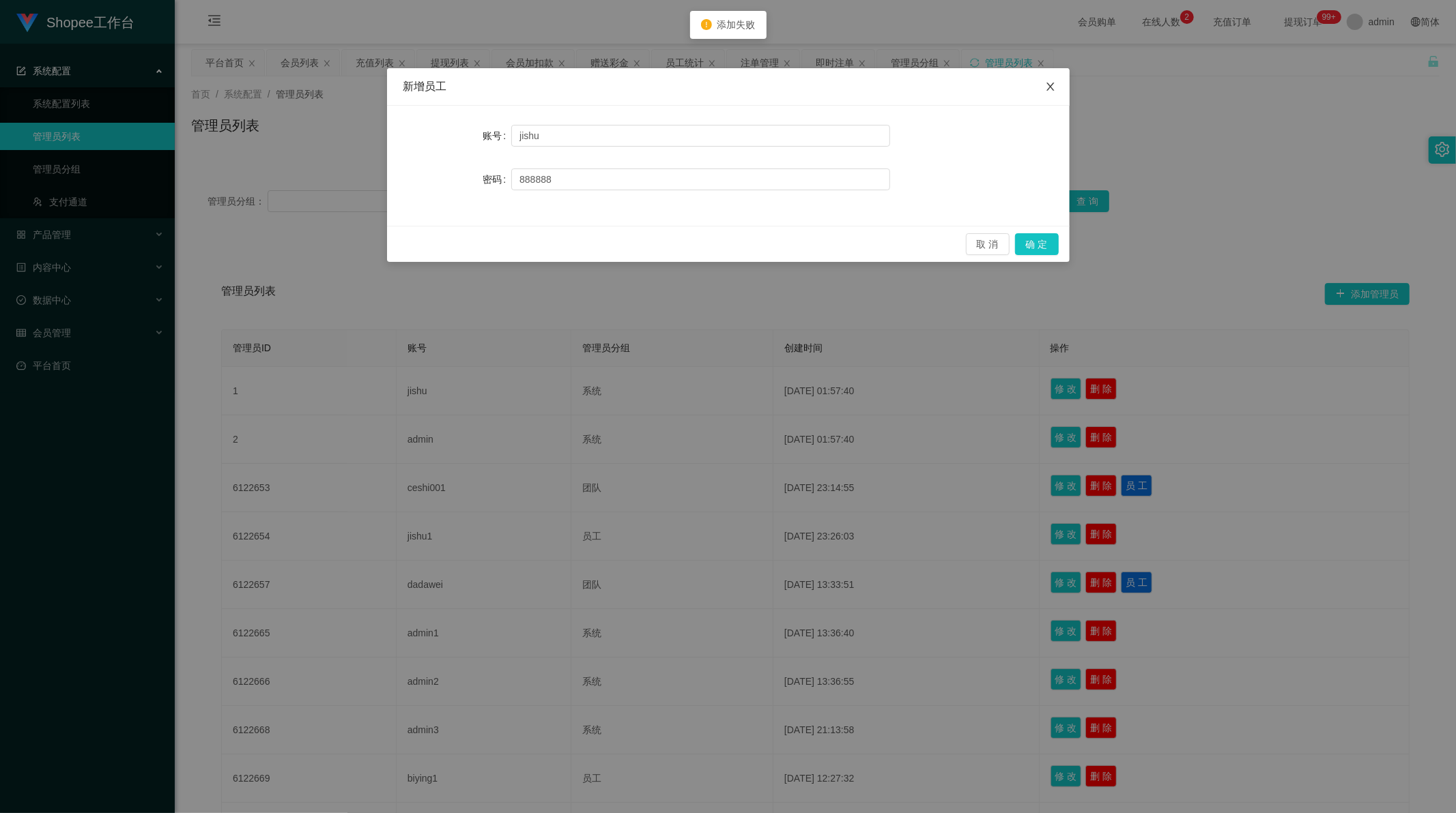
click at [1047, 86] on icon "图标: close" at bounding box center [1051, 87] width 11 height 11
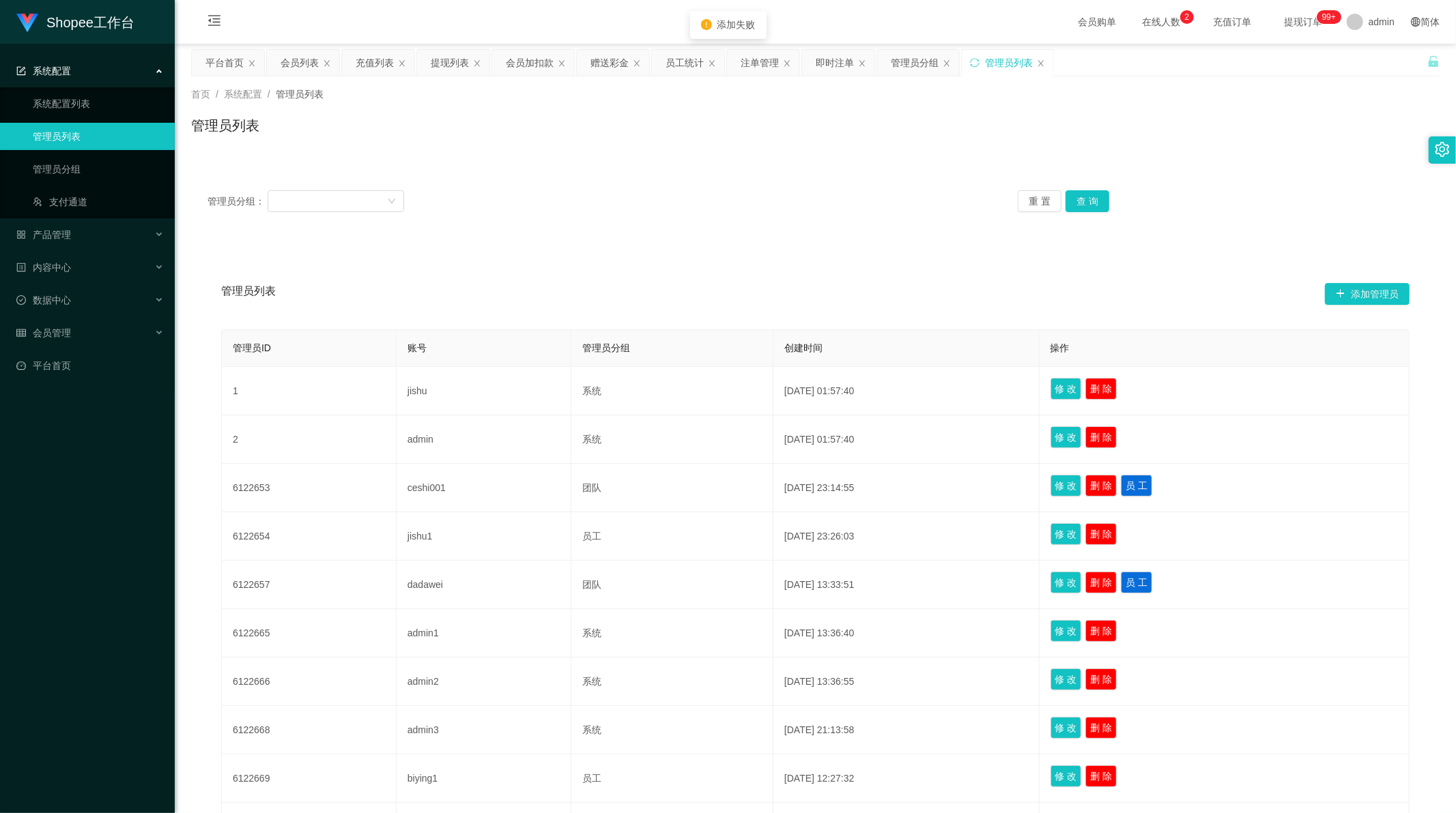
click at [1107, 246] on div "管理员列表 添加管理员 管理员ID 账号 管理员分组 创建时间 操作 1 jishu 系统 [DATE] 01:57:40 修 改 删 除 2 admin 系…" at bounding box center [815, 576] width 1248 height 669
click at [1094, 192] on button "查 询" at bounding box center [1086, 200] width 44 height 22
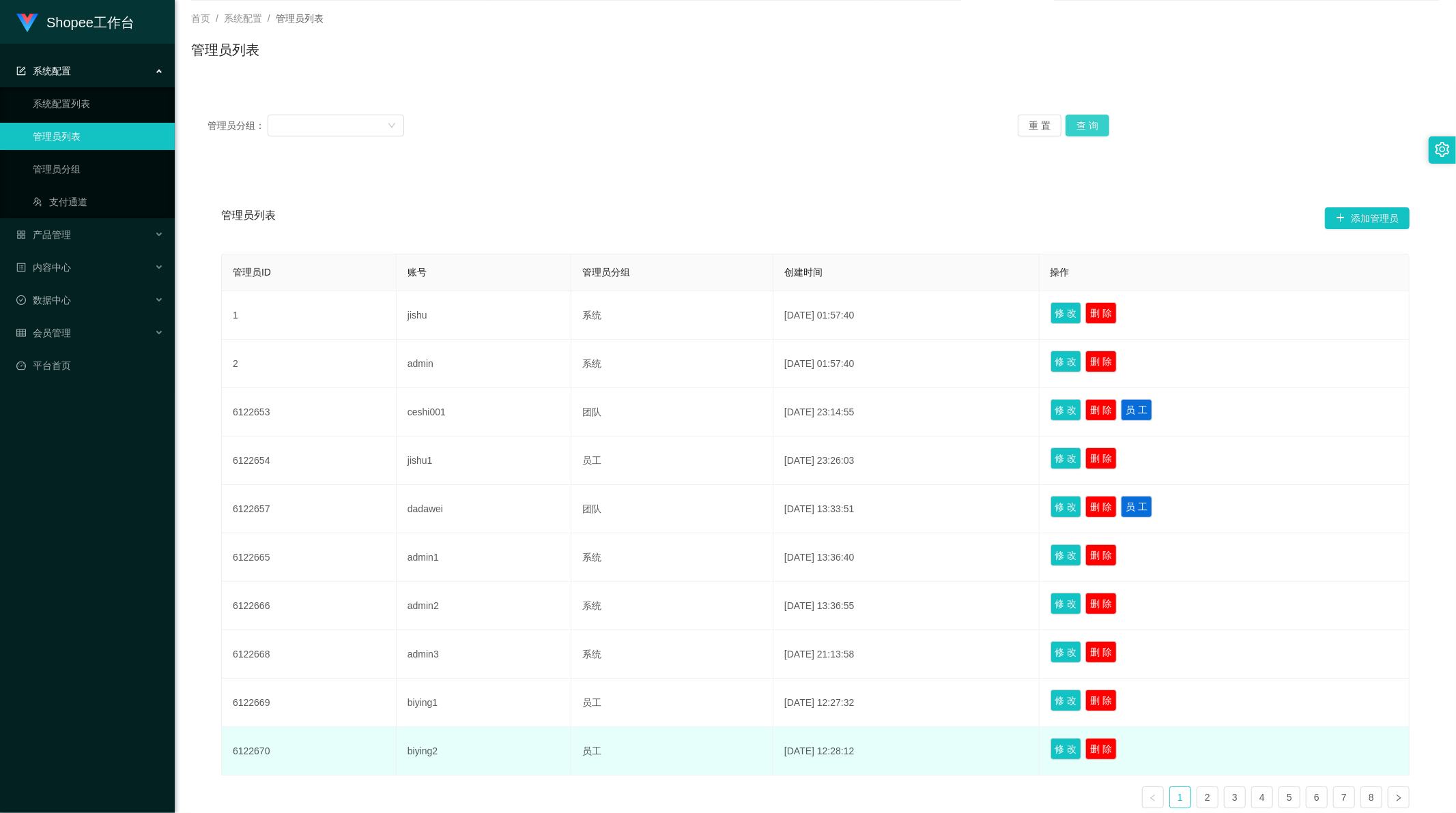
scroll to position [162, 0]
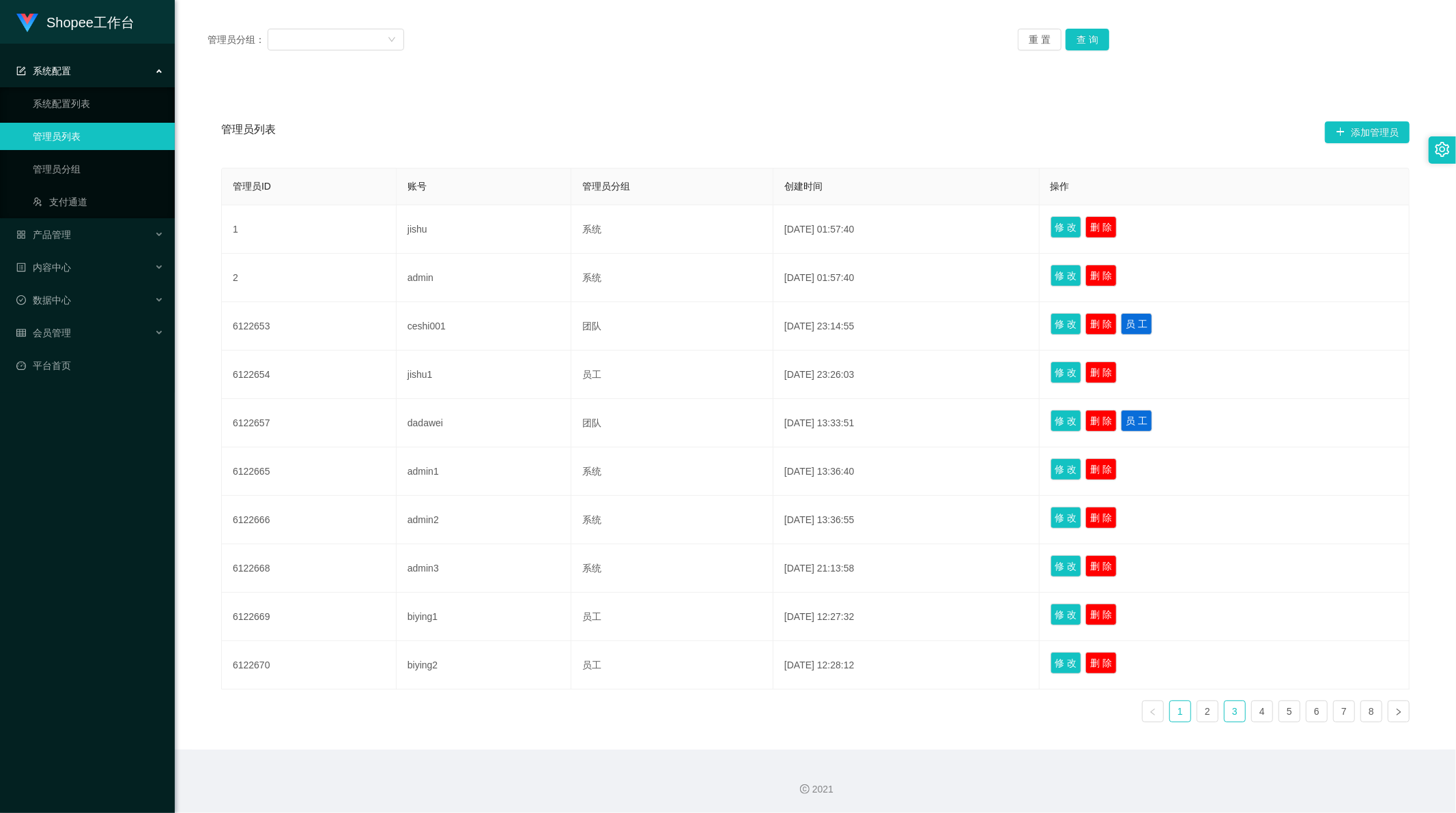
click at [1224, 709] on link "3" at bounding box center [1234, 712] width 21 height 21
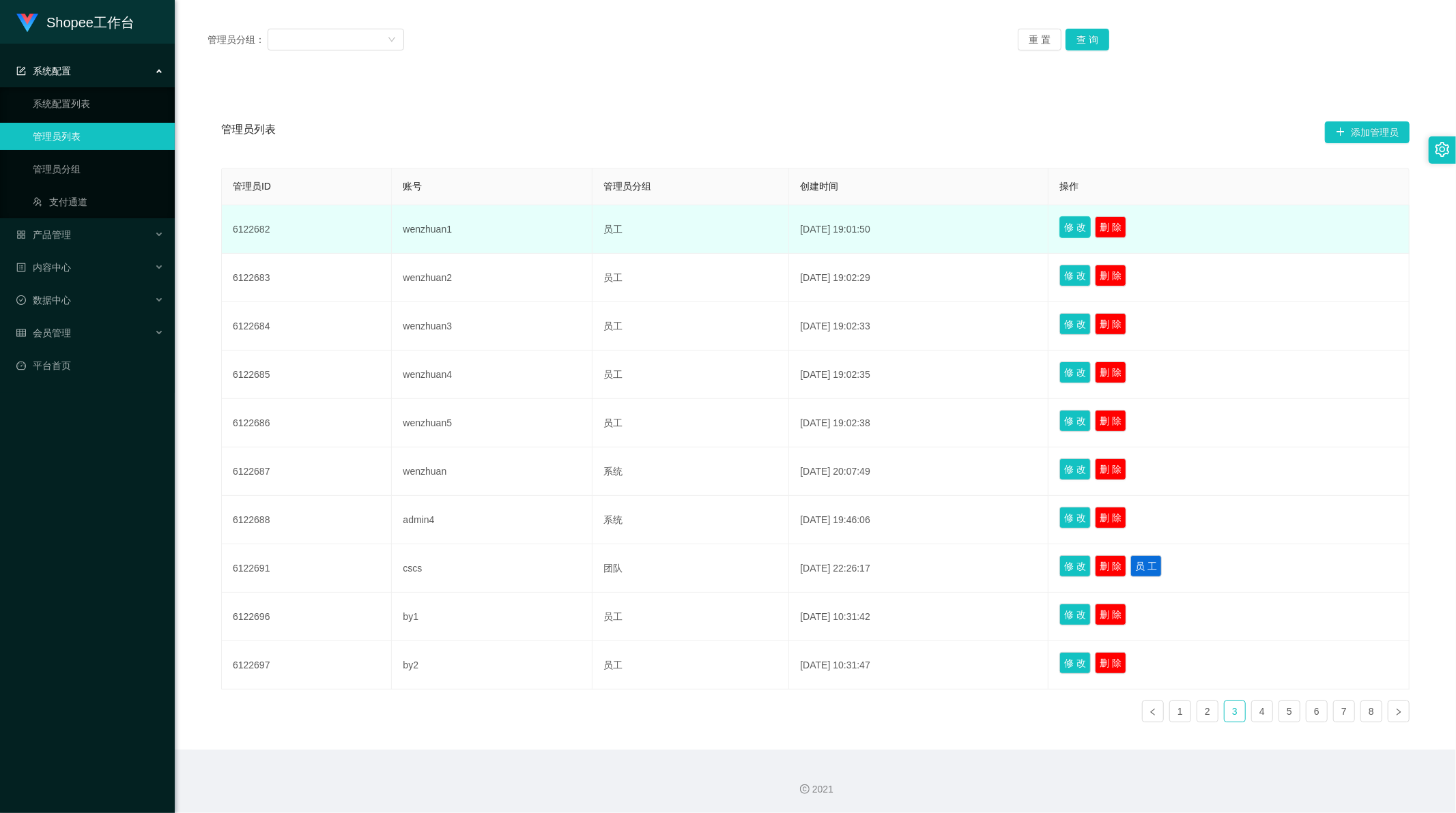
click at [1088, 225] on button "修 改" at bounding box center [1075, 226] width 32 height 22
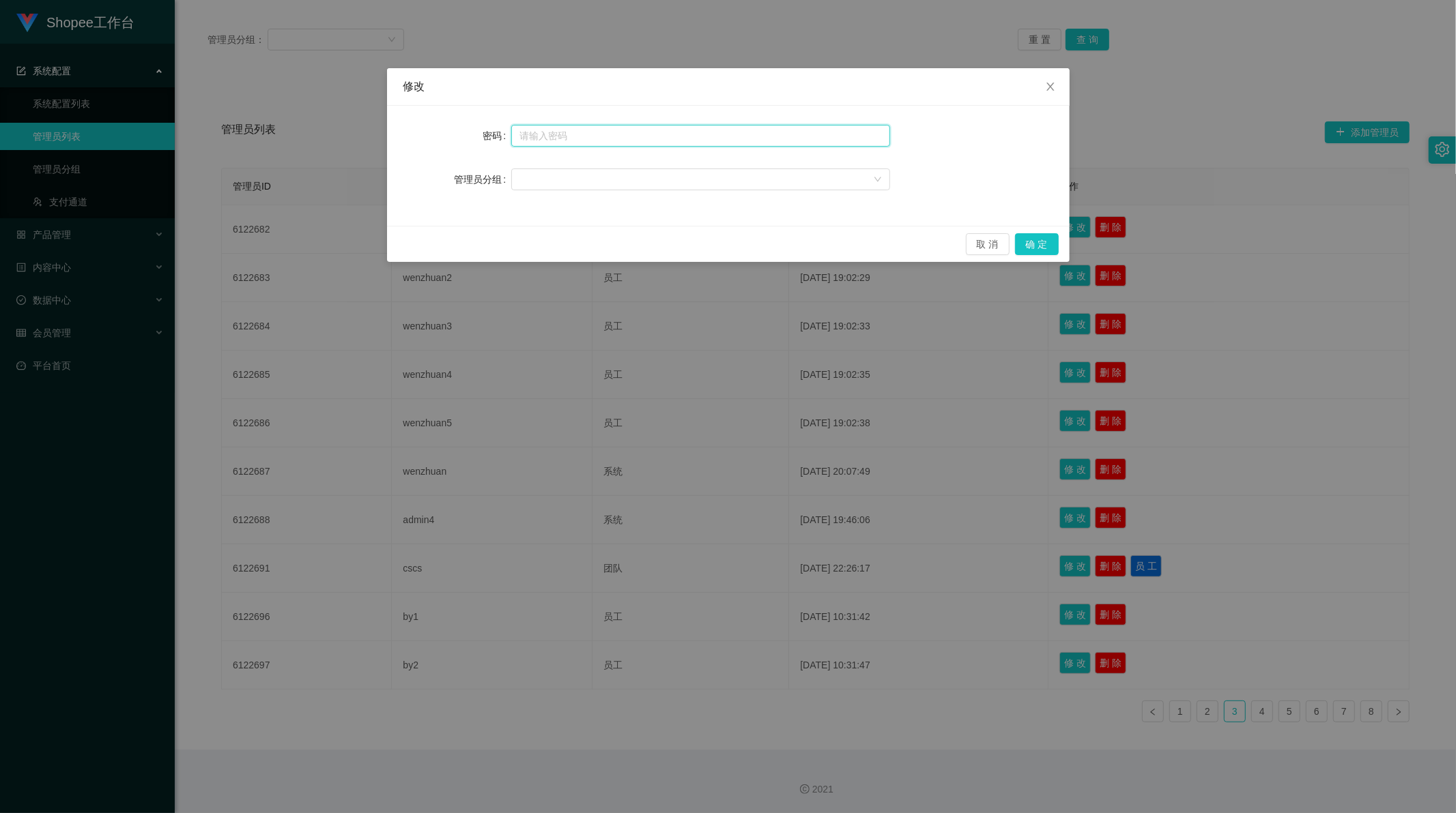
click at [553, 138] on input "text" at bounding box center [700, 135] width 379 height 22
type input "888888"
click at [1032, 246] on button "确 定" at bounding box center [1036, 243] width 44 height 22
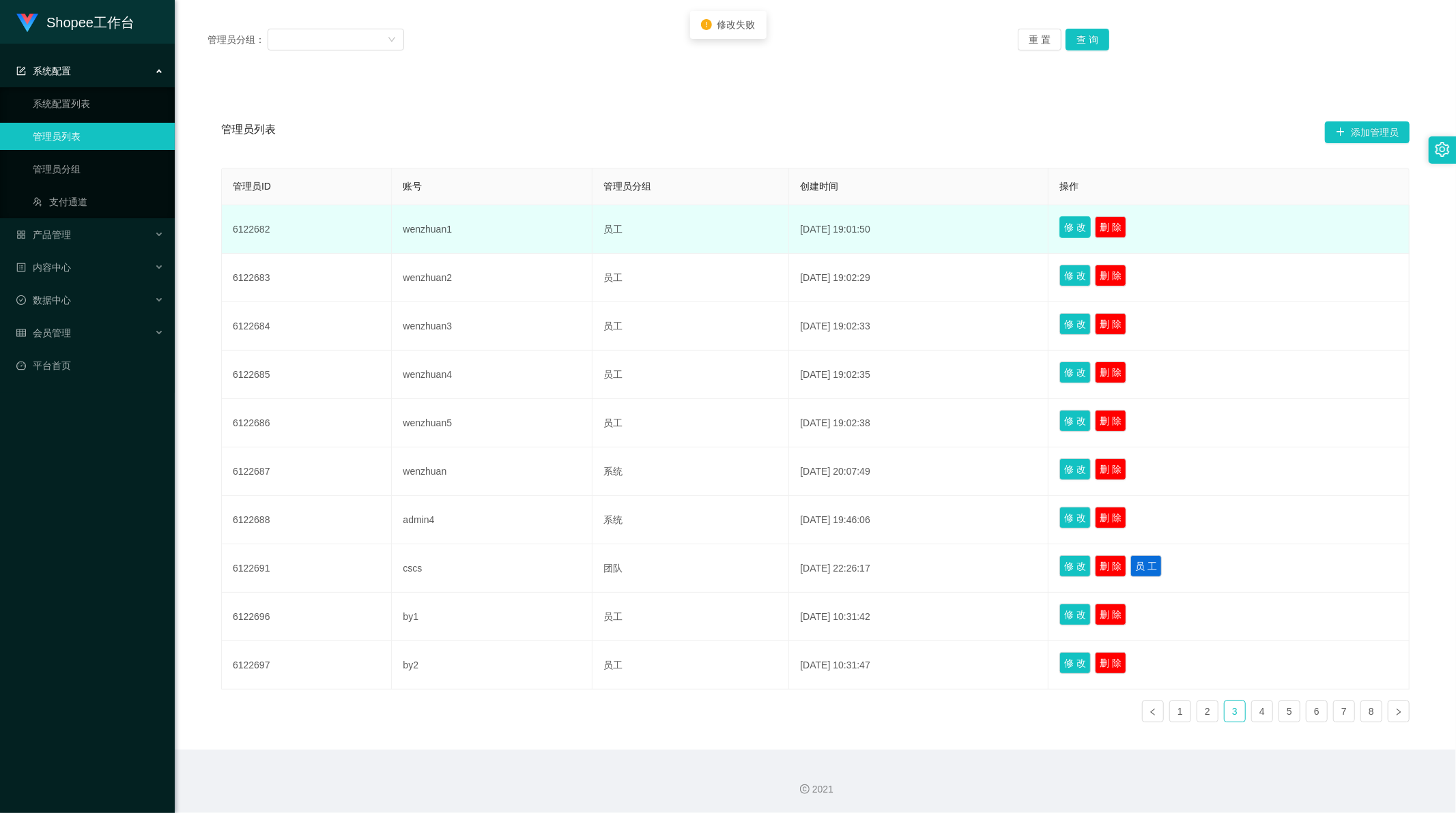
click at [1088, 225] on button "修 改" at bounding box center [1075, 226] width 32 height 22
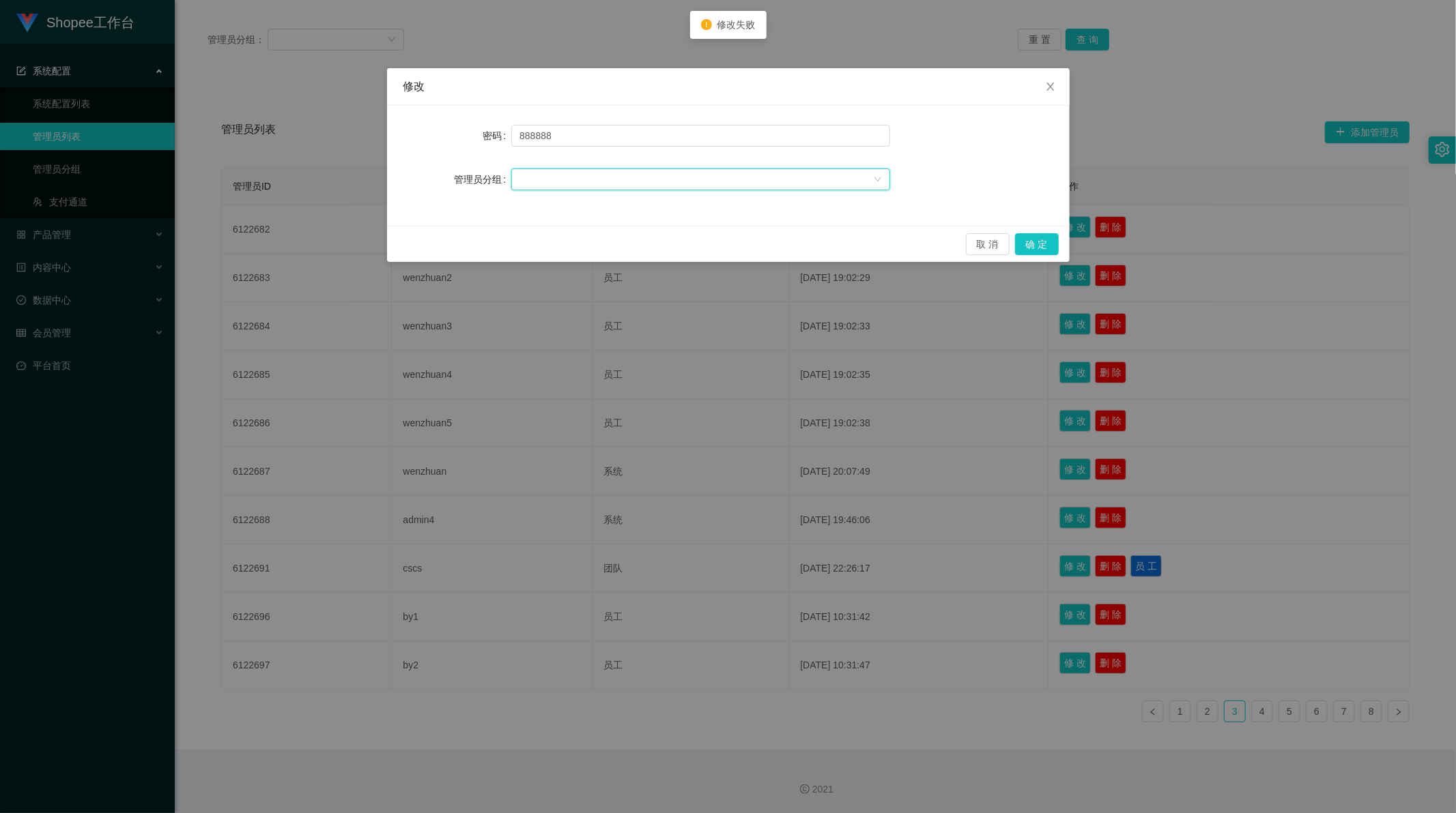
click at [591, 174] on div at bounding box center [696, 180] width 354 height 21
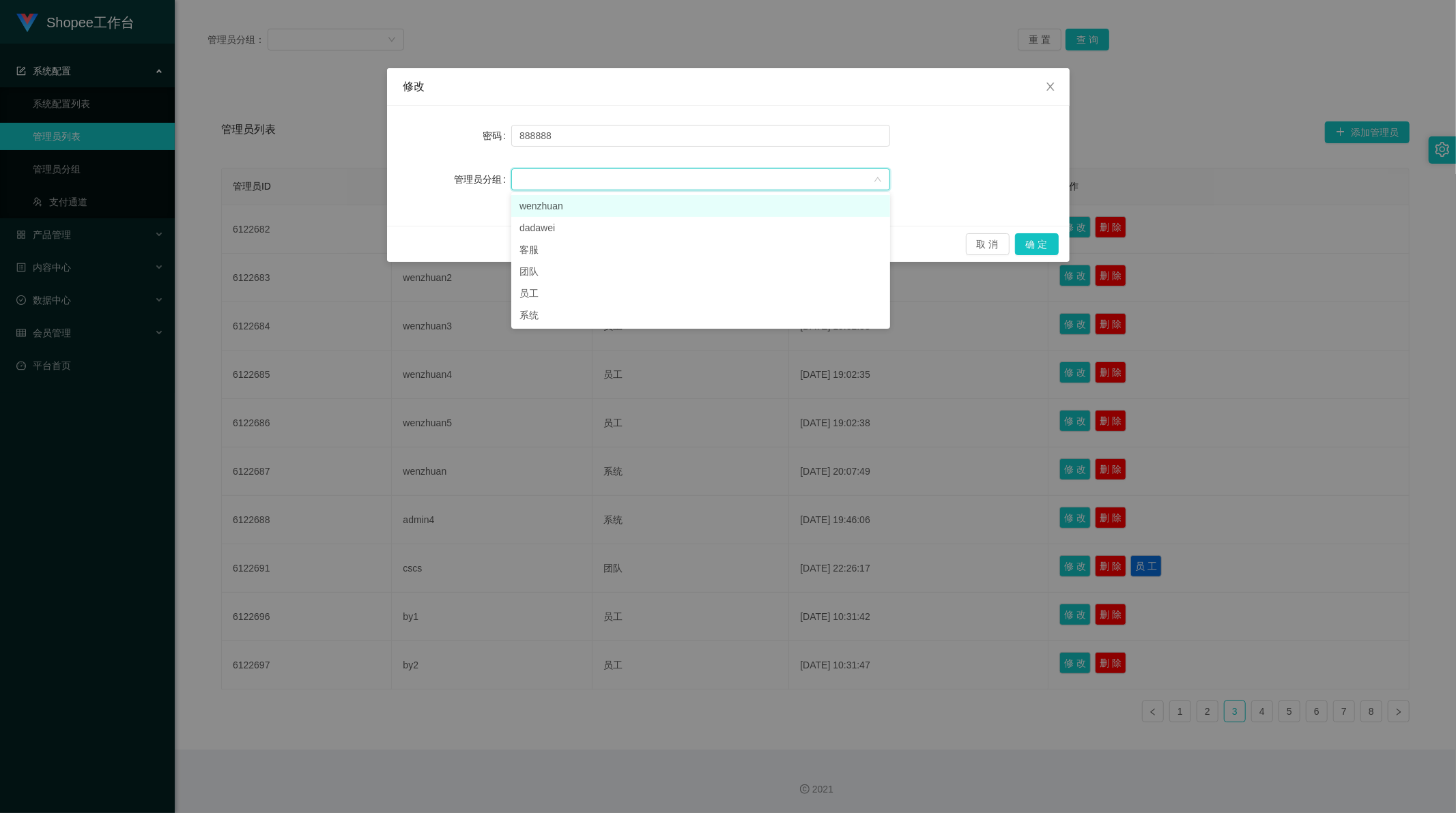
click at [582, 201] on li "wenzhuan" at bounding box center [700, 206] width 379 height 22
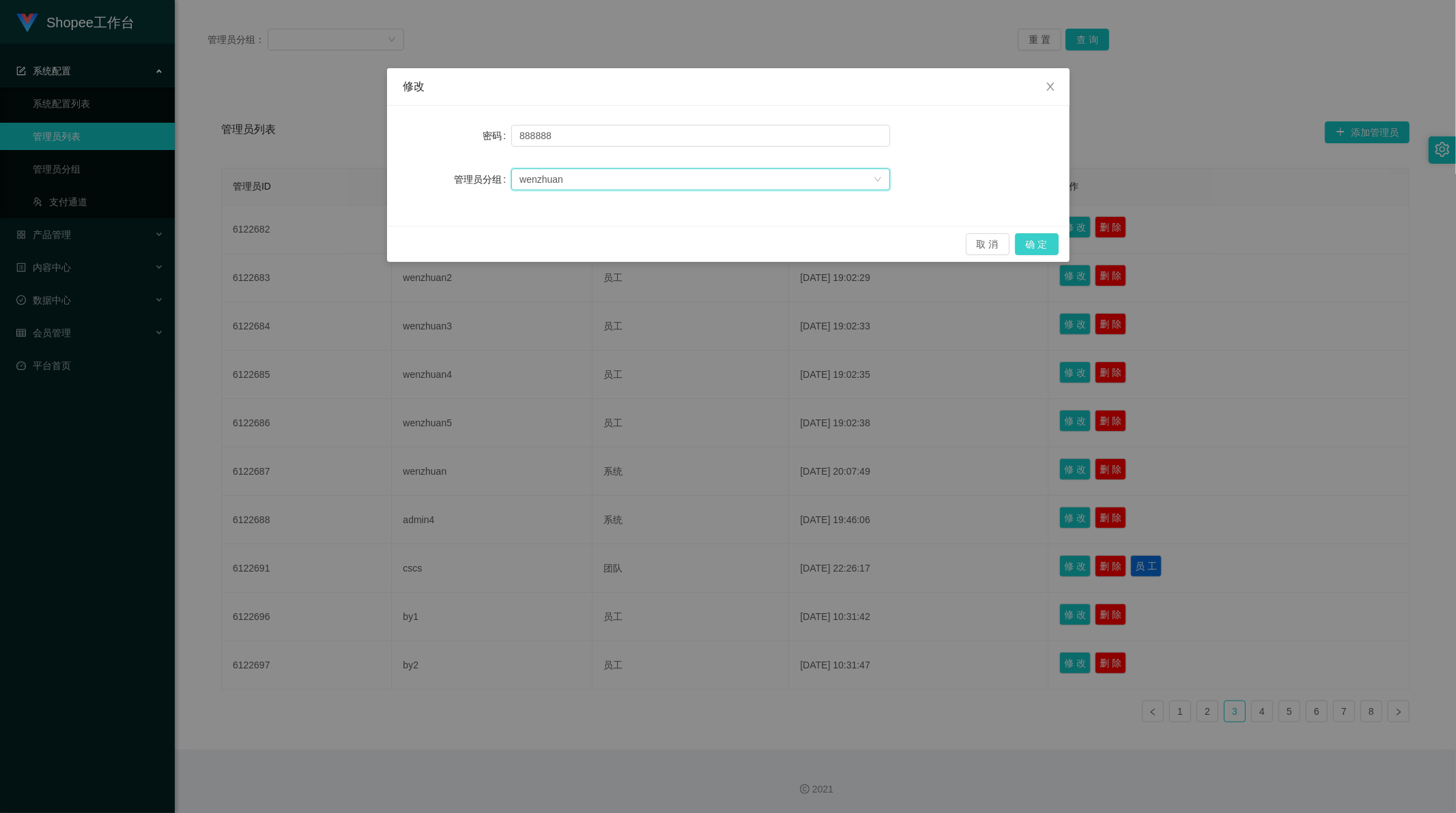
click at [1032, 243] on button "确 定" at bounding box center [1036, 243] width 44 height 22
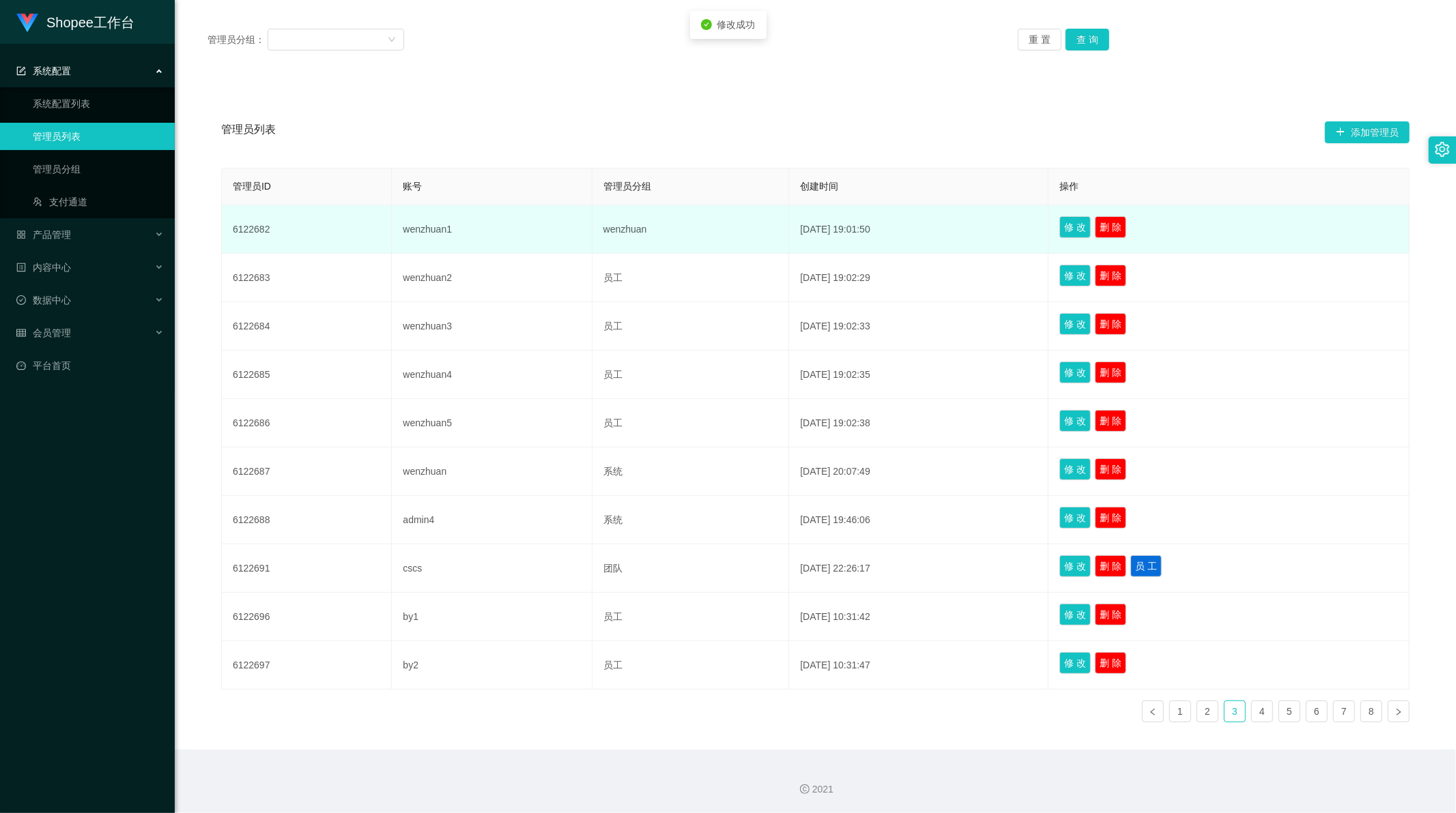
click at [407, 226] on td "wenzhuan1" at bounding box center [492, 230] width 200 height 49
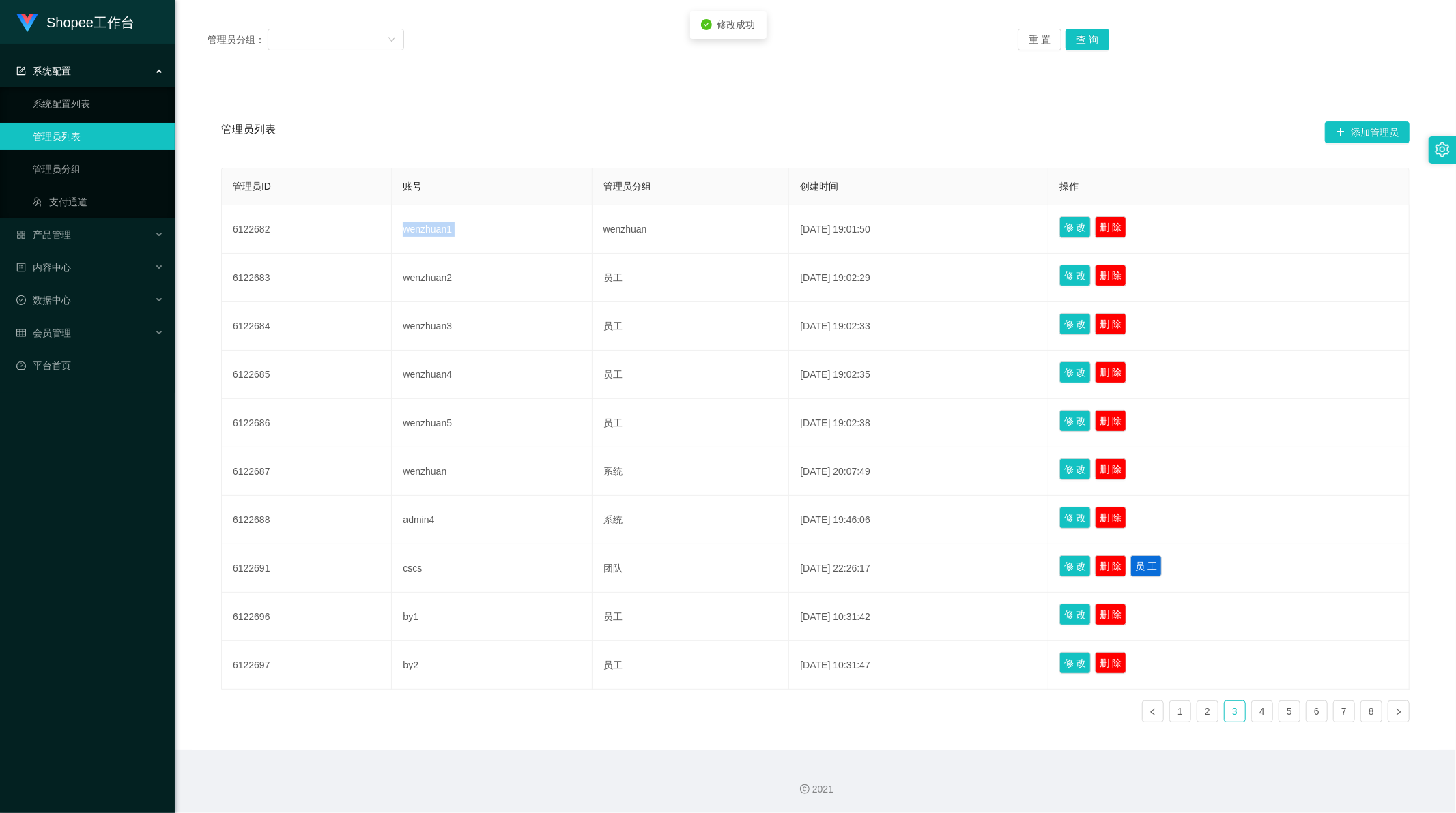
copy td "wenzhuan1"
